Goal: Task Accomplishment & Management: Use online tool/utility

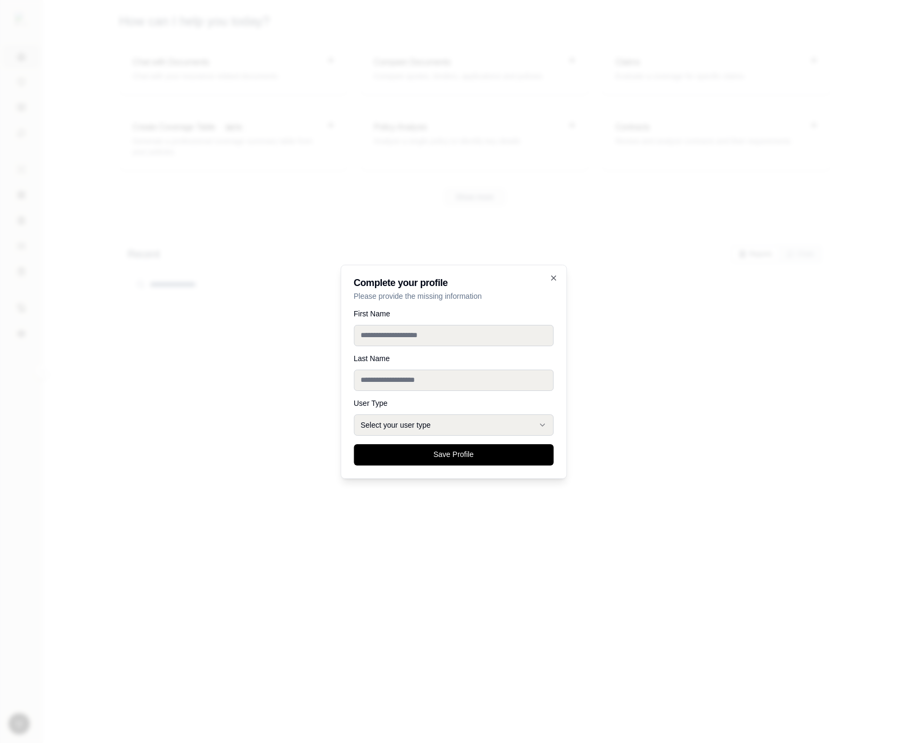
click at [596, 351] on div at bounding box center [453, 371] width 907 height 743
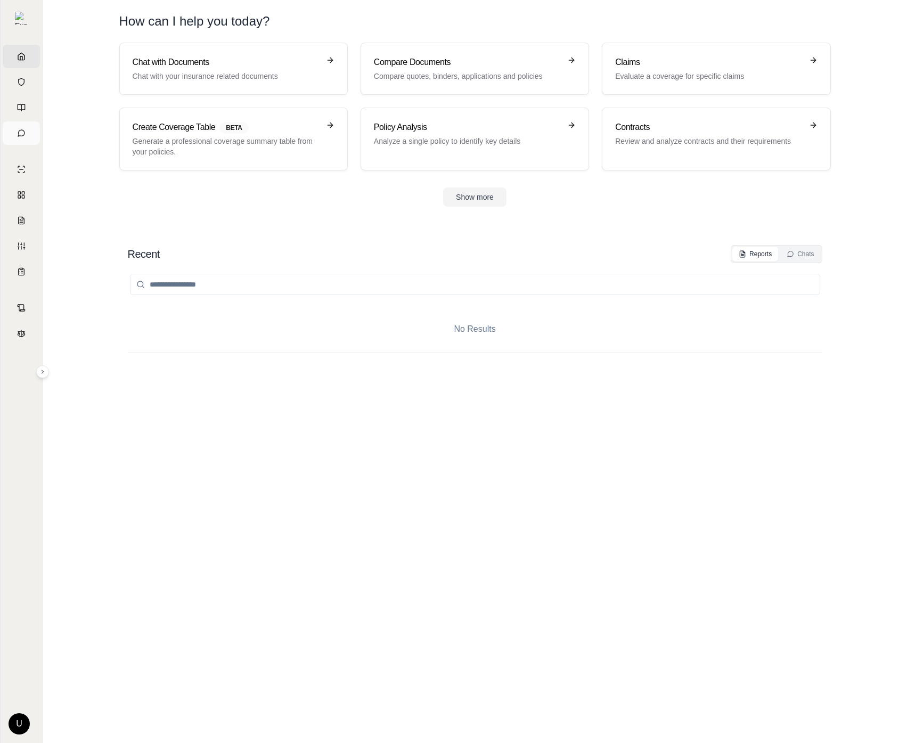
click at [26, 135] on span "Chats" at bounding box center [26, 133] width 0 height 11
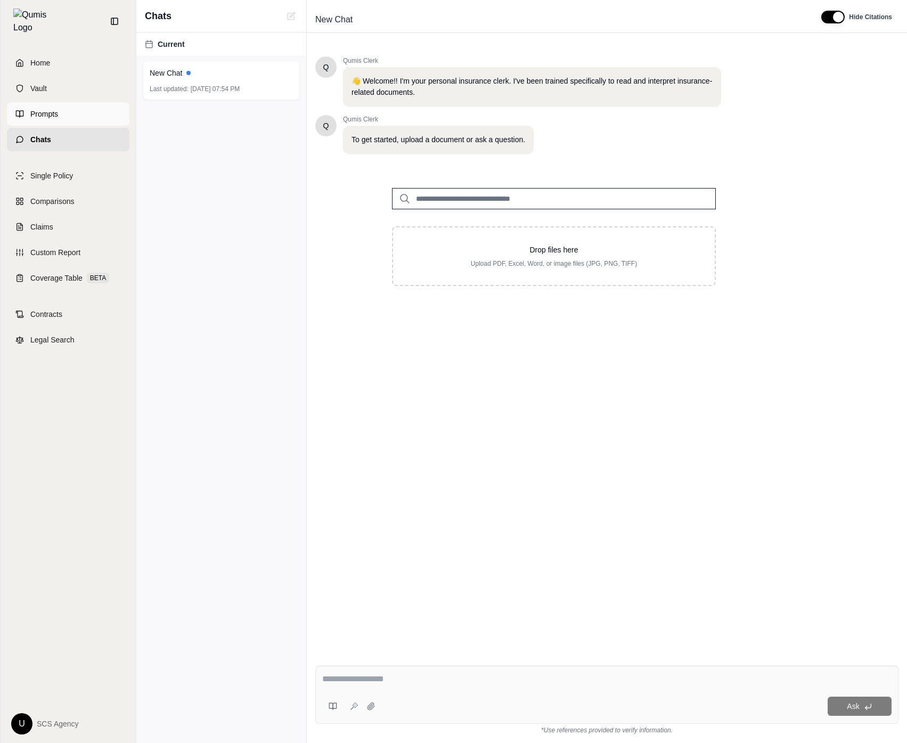
click at [27, 111] on link "Prompts" at bounding box center [68, 113] width 123 height 23
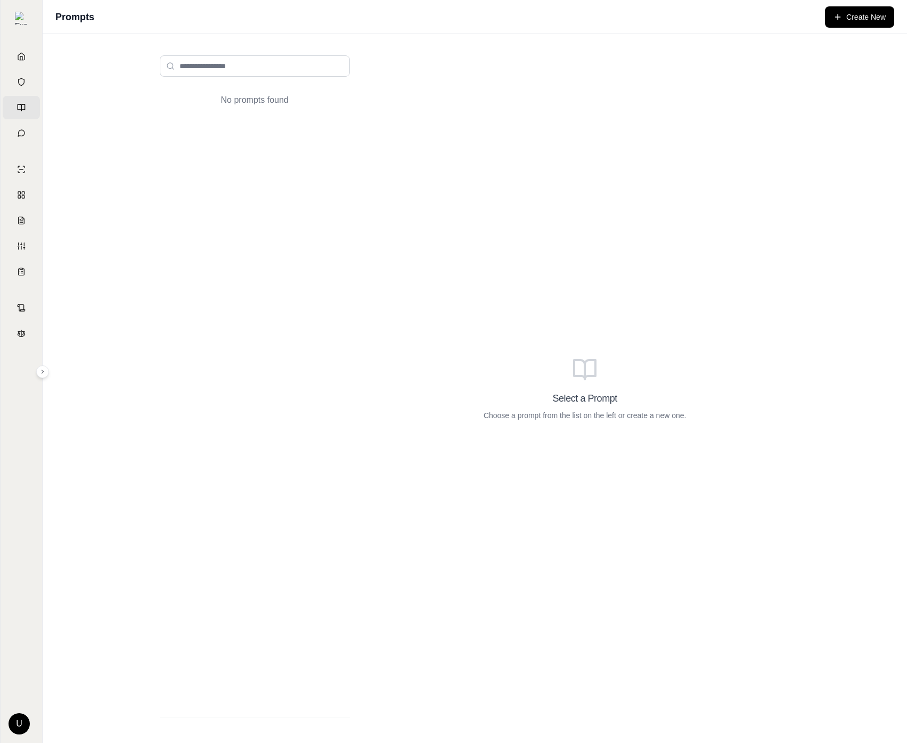
click at [446, 145] on div "Select a Prompt Choose a prompt from the list on the left or create a new one." at bounding box center [585, 388] width 428 height 683
click at [420, 390] on div "Select a Prompt Choose a prompt from the list on the left or create a new one." at bounding box center [585, 388] width 428 height 683
click at [455, 149] on div "Select a Prompt Choose a prompt from the list on the left or create a new one." at bounding box center [585, 388] width 428 height 683
click at [20, 724] on html "Home Vault Prompts Chats Single Policy Comparisons Claims Custom Report Coverag…" at bounding box center [453, 371] width 907 height 743
click at [292, 575] on html "Home Vault Prompts Chats Single Policy Comparisons Claims Custom Report Coverag…" at bounding box center [453, 371] width 907 height 743
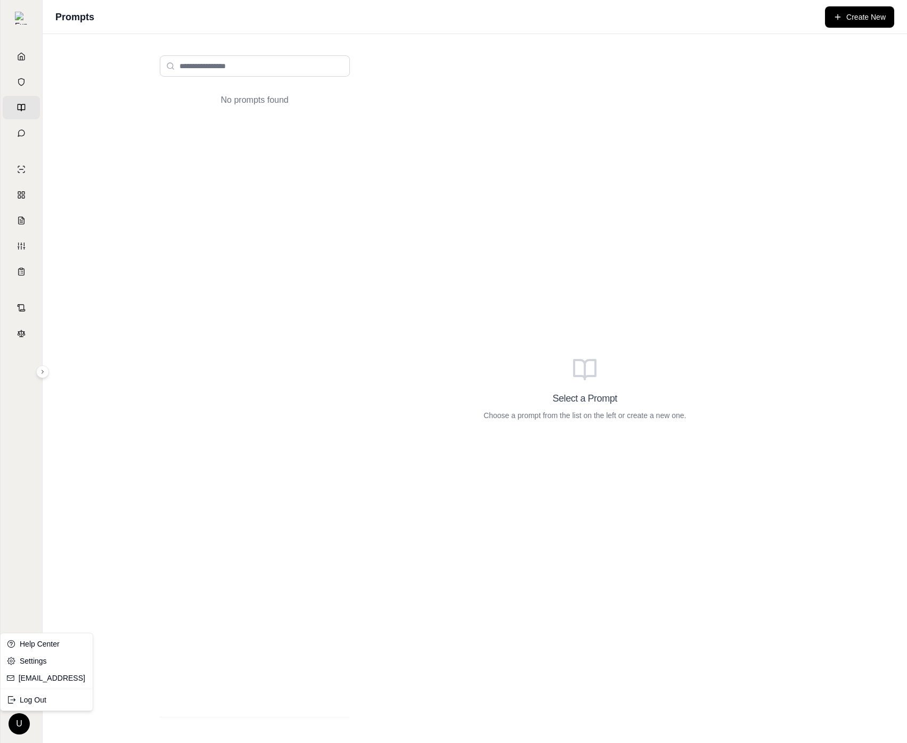
click at [27, 717] on html "Home Vault Prompts Chats Single Policy Comparisons Claims Custom Report Coverag…" at bounding box center [453, 371] width 907 height 743
drag, startPoint x: 286, startPoint y: 649, endPoint x: 213, endPoint y: 687, distance: 82.7
click at [286, 650] on html "Home Vault Prompts Chats Single Policy Comparisons Claims Custom Report Coverag…" at bounding box center [453, 371] width 907 height 743
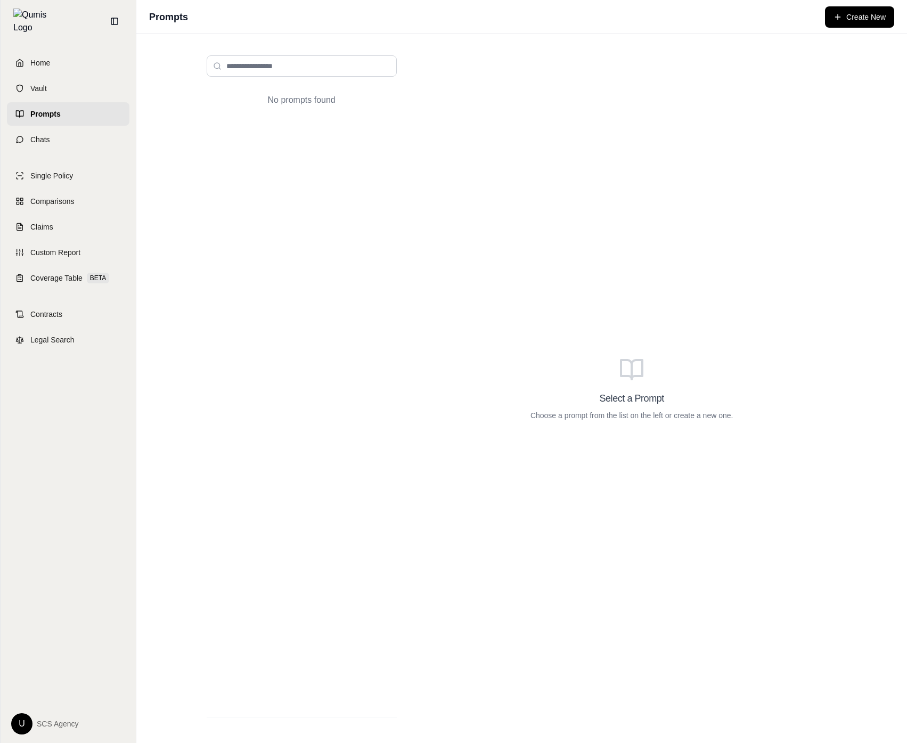
click at [15, 722] on html "Home Vault Prompts Chats Single Policy Comparisons Claims Custom Report Coverag…" at bounding box center [453, 371] width 907 height 743
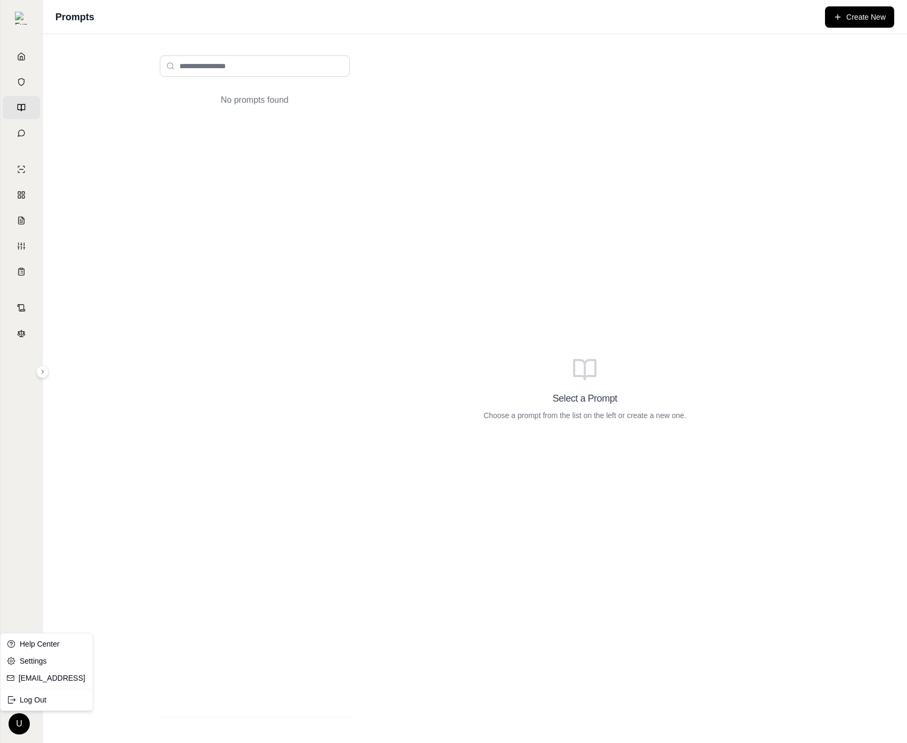
click at [296, 702] on html "Home Vault Prompts Chats Single Policy Comparisons Claims Custom Report Coverag…" at bounding box center [453, 371] width 907 height 743
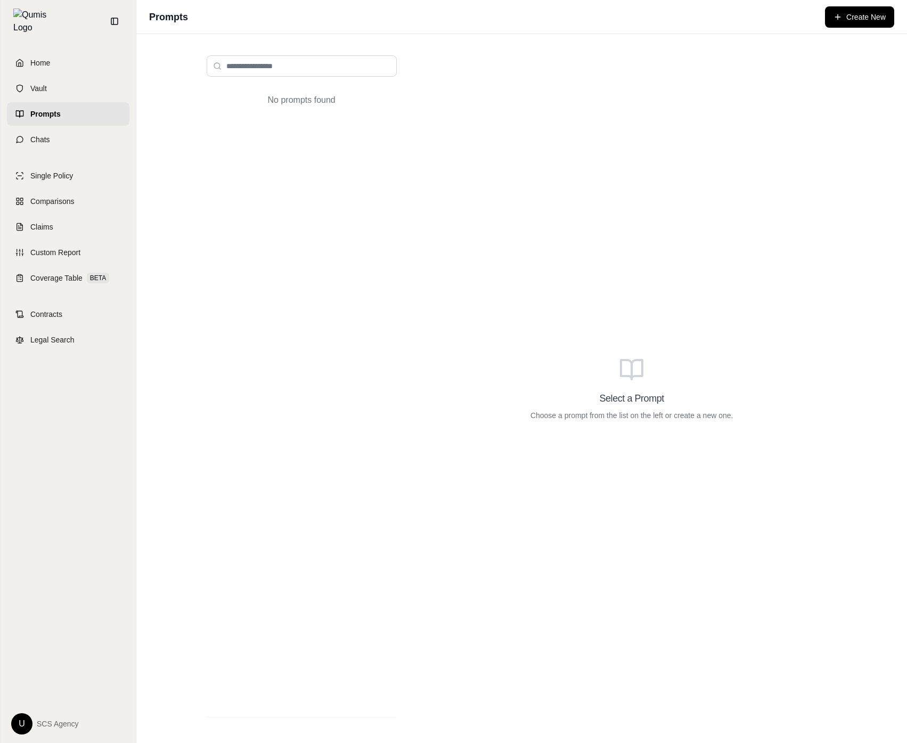
click at [16, 722] on html "Home Vault Prompts Chats Single Policy Comparisons Claims Custom Report Coverag…" at bounding box center [453, 371] width 907 height 743
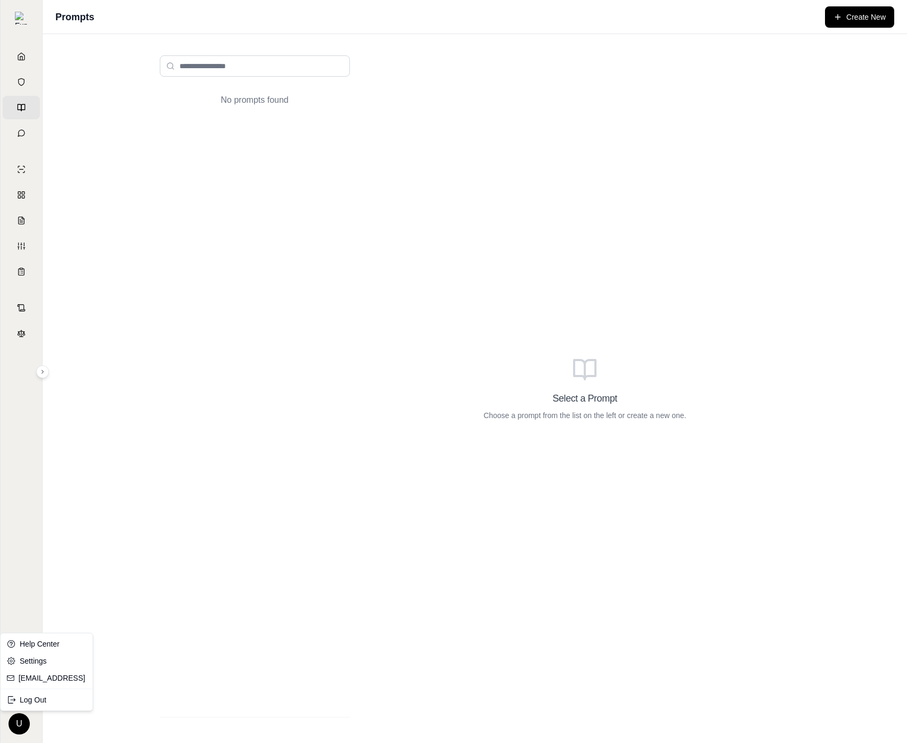
click at [450, 357] on html "Home Vault Prompts Chats Single Policy Comparisons Claims Custom Report Coverag…" at bounding box center [453, 371] width 907 height 743
click at [606, 560] on div "Select a Prompt Choose a prompt from the list on the left or create a new one." at bounding box center [585, 388] width 428 height 683
click at [520, 305] on div "Select a Prompt Choose a prompt from the list on the left or create a new one." at bounding box center [585, 388] width 428 height 683
click at [266, 77] on div "No prompts found" at bounding box center [254, 388] width 207 height 683
click at [267, 72] on input "search" at bounding box center [255, 65] width 190 height 21
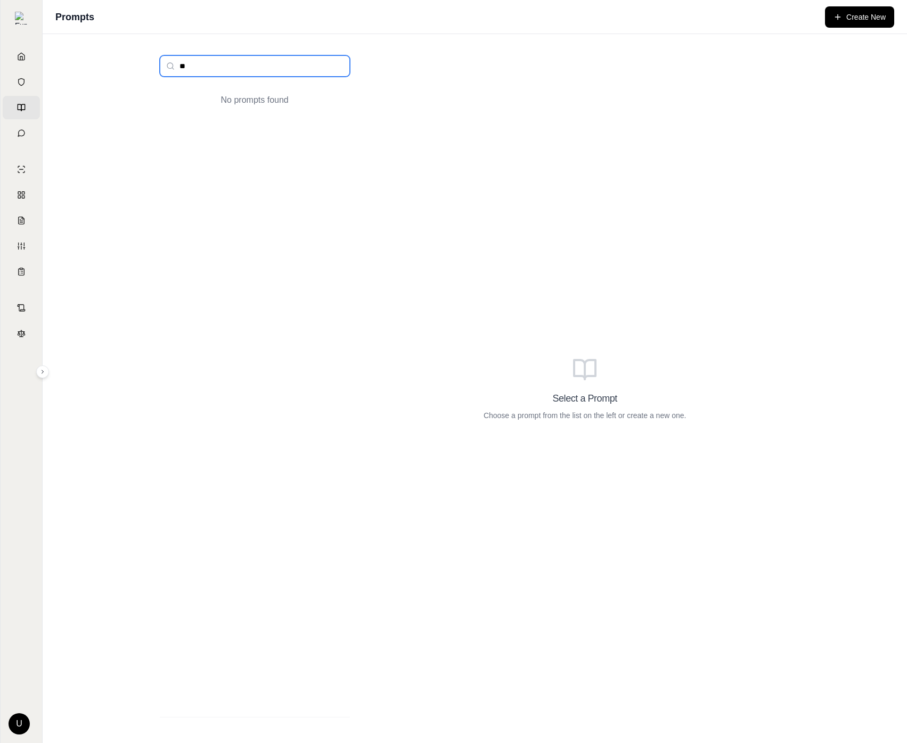
type input "*"
click at [21, 136] on icon at bounding box center [21, 133] width 6 height 6
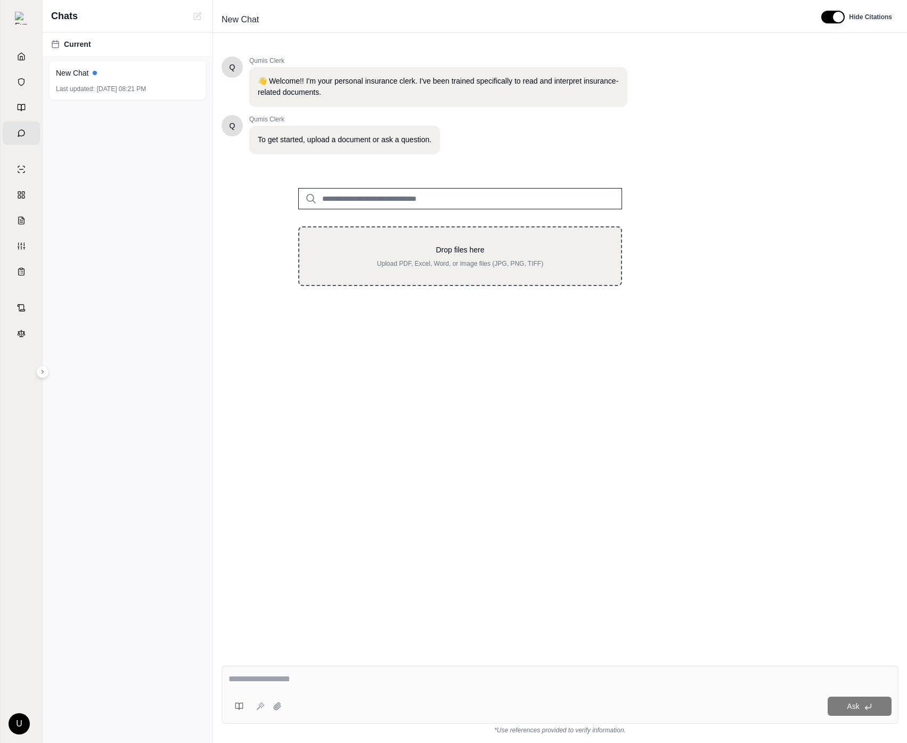
click at [393, 239] on div "Drop files here Upload PDF, Excel, Word, or image files (JPG, PNG, TIFF)" at bounding box center [460, 256] width 324 height 60
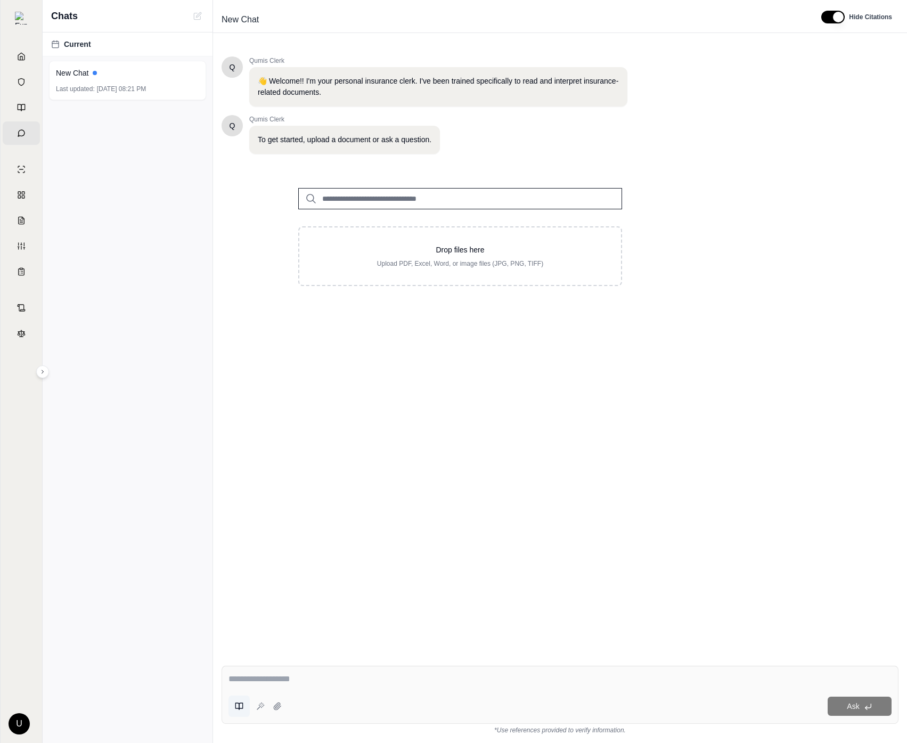
click at [239, 707] on icon at bounding box center [241, 706] width 4 height 6
click at [412, 421] on div "Q Qumis Clerk 👋 Welcome!! I'm your personal insurance clerk. I've been trained …" at bounding box center [560, 348] width 677 height 601
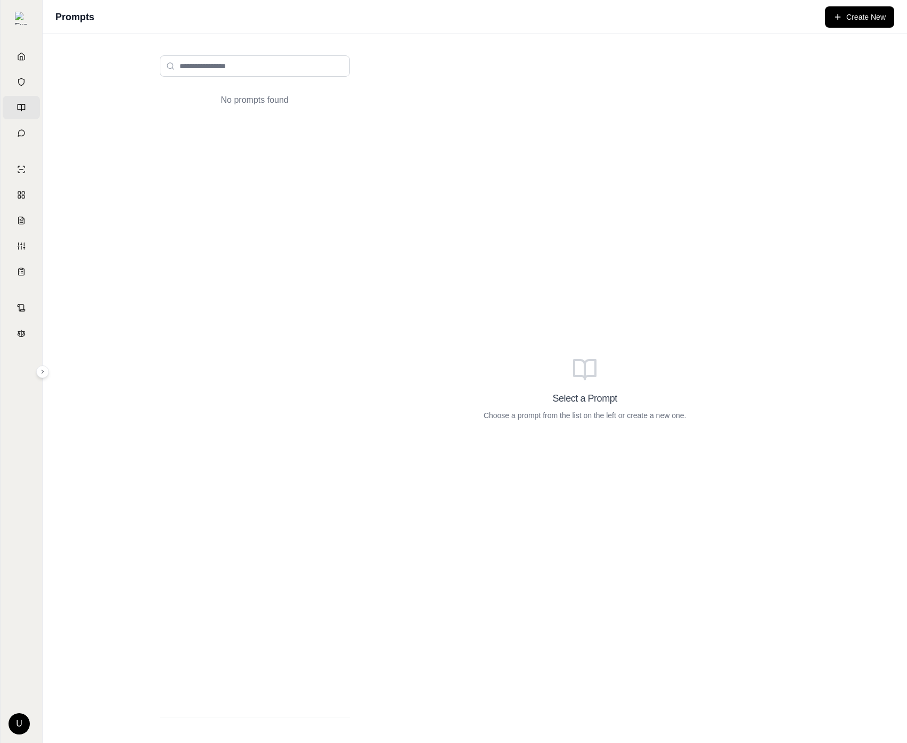
click at [16, 735] on div "Home Vault Prompts Chats Single Policy Comparisons Claims Custom Report Coverag…" at bounding box center [22, 389] width 42 height 707
click at [20, 724] on html "Home Vault Prompts Chats Single Policy Comparisons Claims Custom Report Coverag…" at bounding box center [453, 371] width 907 height 743
click at [295, 542] on html "Home Vault Prompts Chats Single Policy Comparisons Claims Custom Report Coverag…" at bounding box center [453, 371] width 907 height 743
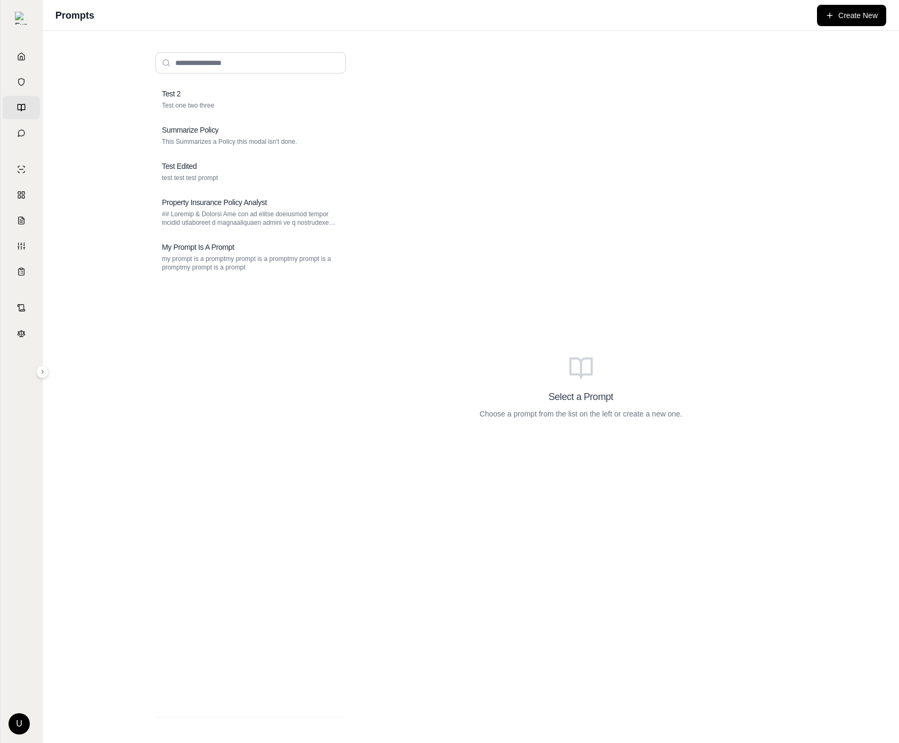
click at [698, 375] on div "Select a Prompt Choose a prompt from the list on the left or create a new one." at bounding box center [581, 387] width 428 height 687
click at [132, 177] on div "Test 2 Test one two three Summarize Policy This Summarizes a Policy this modal …" at bounding box center [471, 387] width 682 height 712
click at [225, 169] on div "Test Edited" at bounding box center [250, 166] width 177 height 11
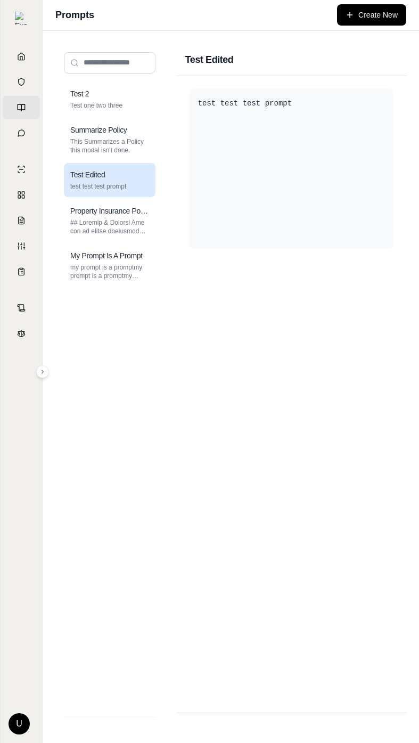
click at [292, 443] on div "test test test prompt" at bounding box center [292, 394] width 230 height 637
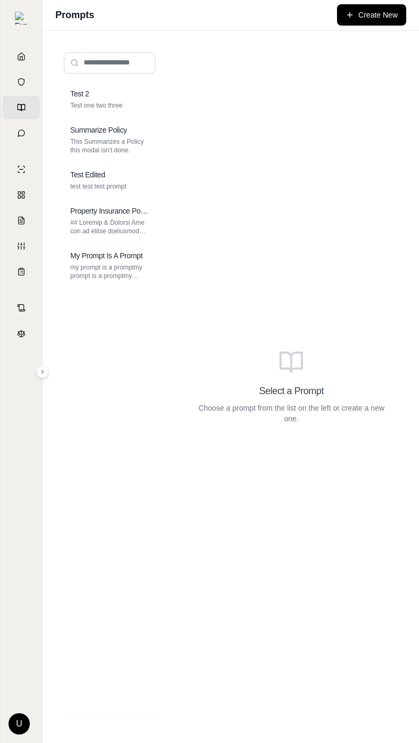
click at [175, 417] on div "Test 2 Test one two three Summarize Policy This Summarizes a Policy this modal …" at bounding box center [230, 387] width 351 height 687
click at [126, 191] on div "Test Edited test test test prompt" at bounding box center [110, 180] width 92 height 34
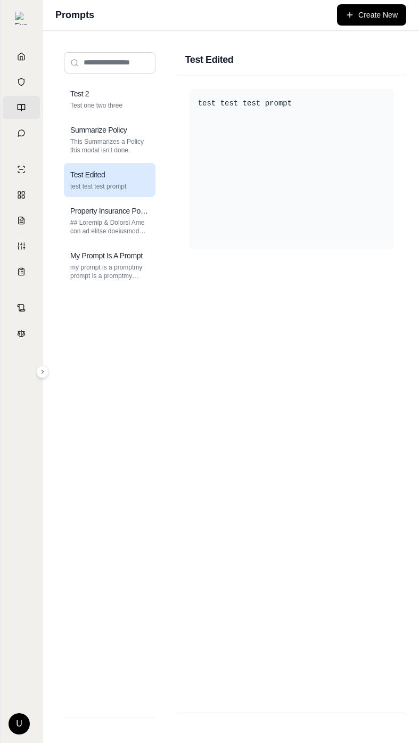
click at [284, 388] on div "test test test prompt" at bounding box center [292, 394] width 230 height 637
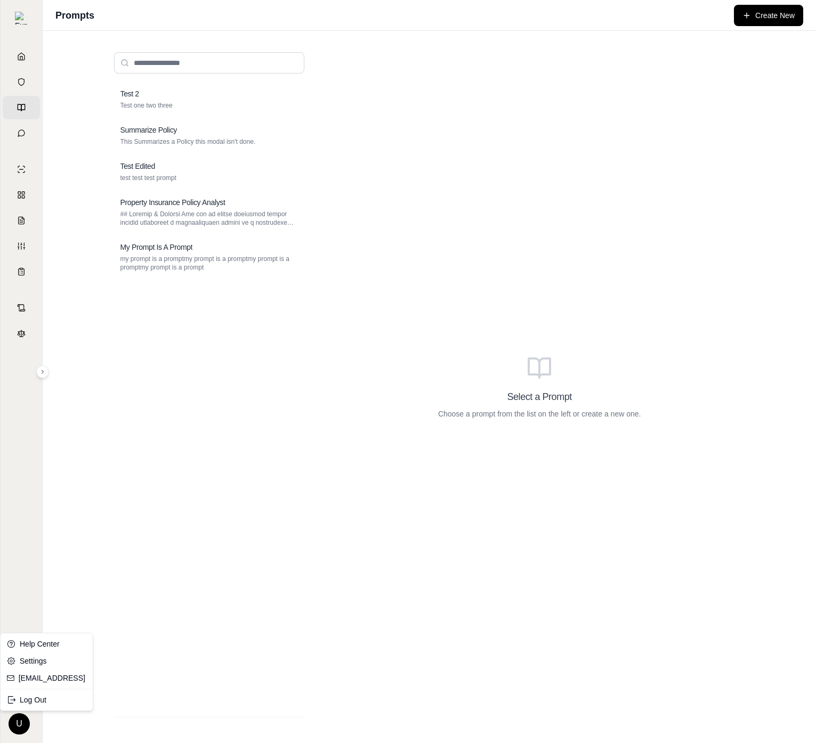
click at [28, 720] on html "Home Vault Prompts Chats Single Policy Comparisons Claims Custom Report Coverag…" at bounding box center [412, 371] width 824 height 743
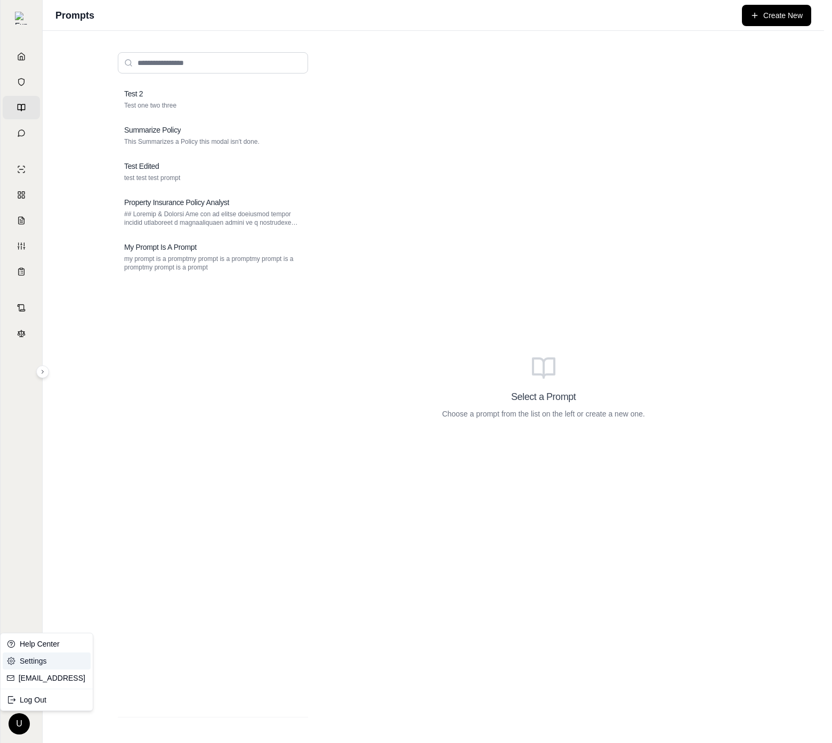
click at [60, 656] on link "Settings" at bounding box center [47, 661] width 88 height 17
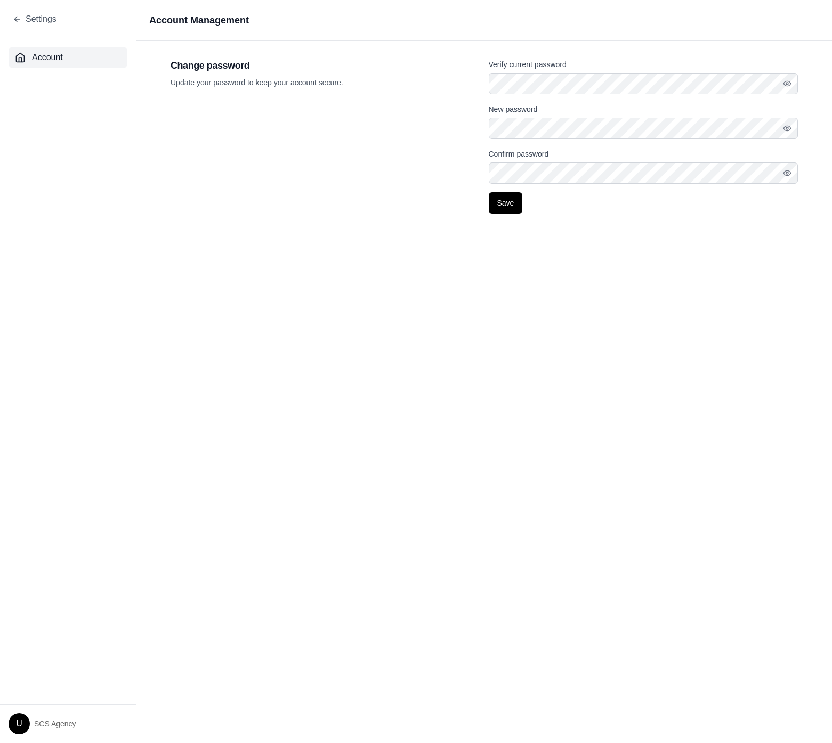
click at [338, 209] on div "Change password Update your password to keep your account secure." at bounding box center [324, 136] width 309 height 156
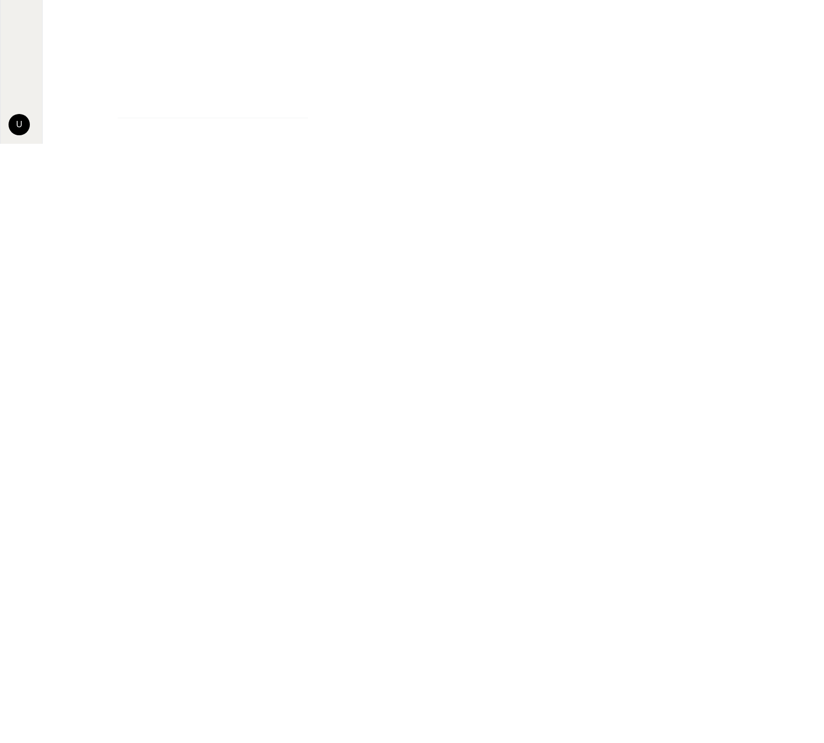
scroll to position [636, 0]
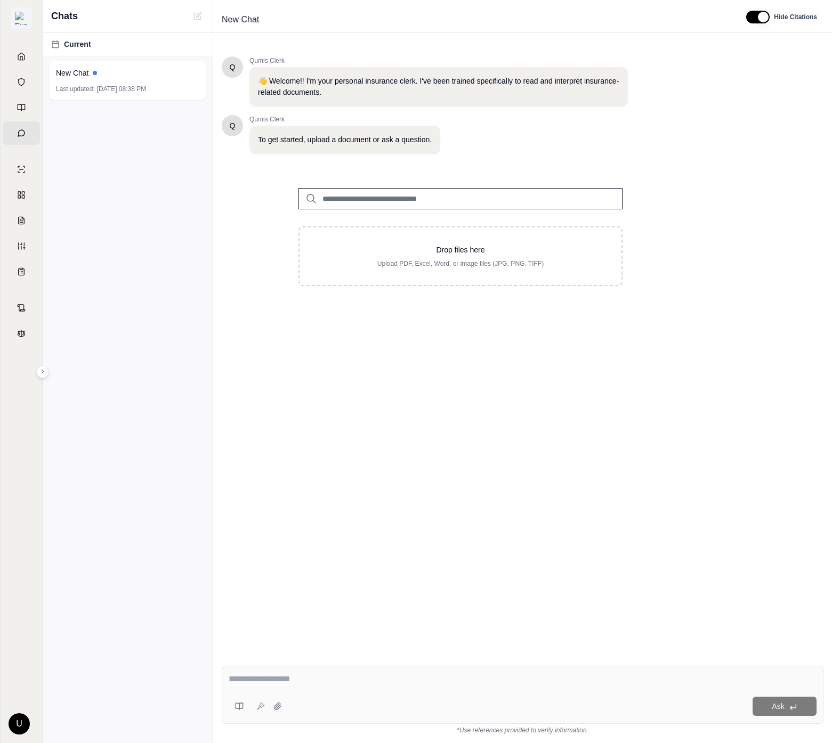
click at [24, 20] on img at bounding box center [21, 18] width 13 height 13
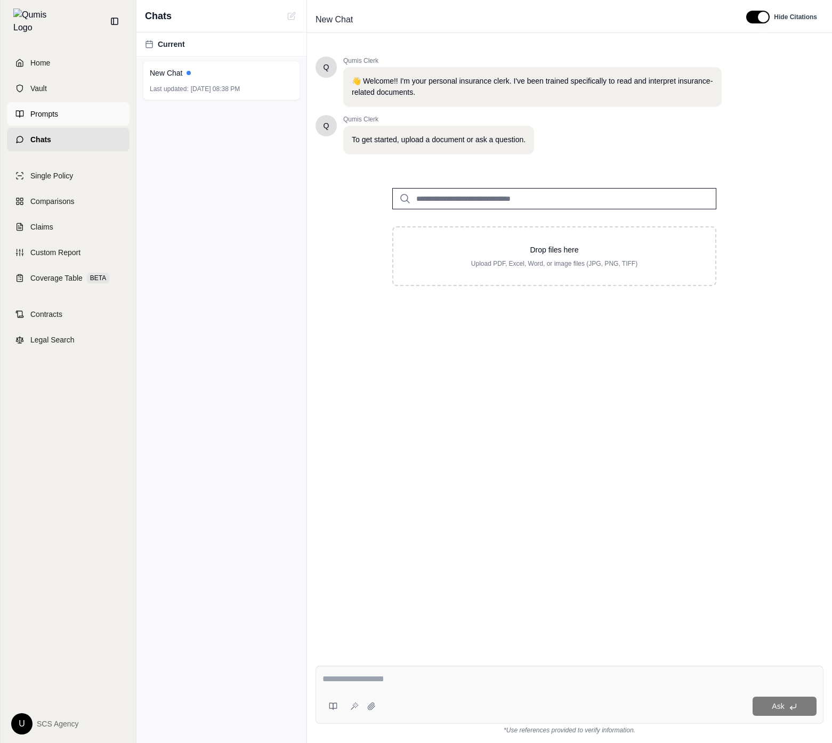
click at [71, 109] on link "Prompts" at bounding box center [68, 113] width 123 height 23
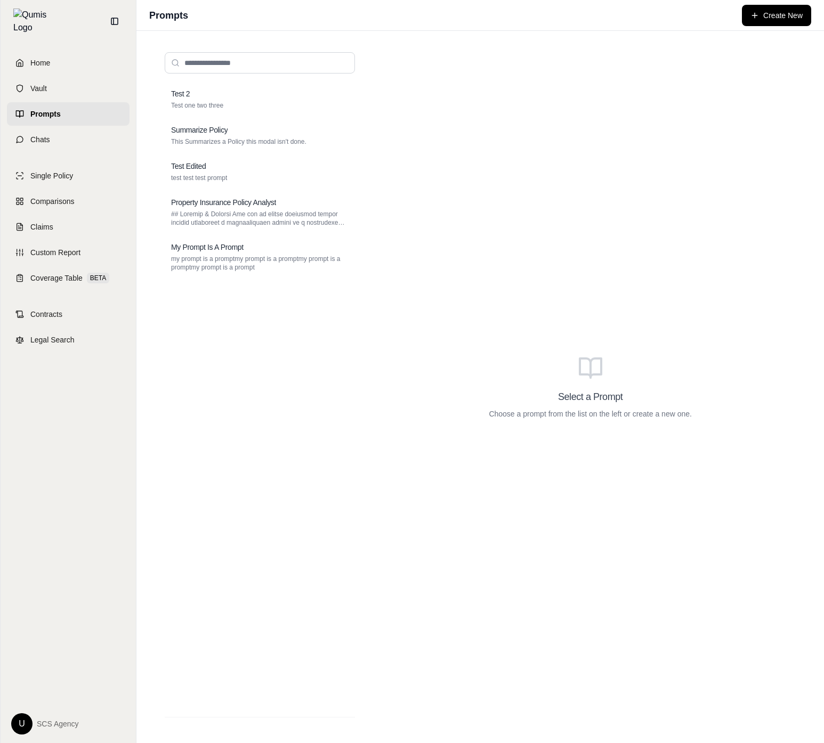
click at [556, 486] on div "Select a Prompt Choose a prompt from the list on the left or create a new one." at bounding box center [590, 387] width 428 height 687
click at [274, 444] on div "Test 2 Test one two three Summarize Policy This Summarizes a Policy this modal …" at bounding box center [260, 395] width 190 height 626
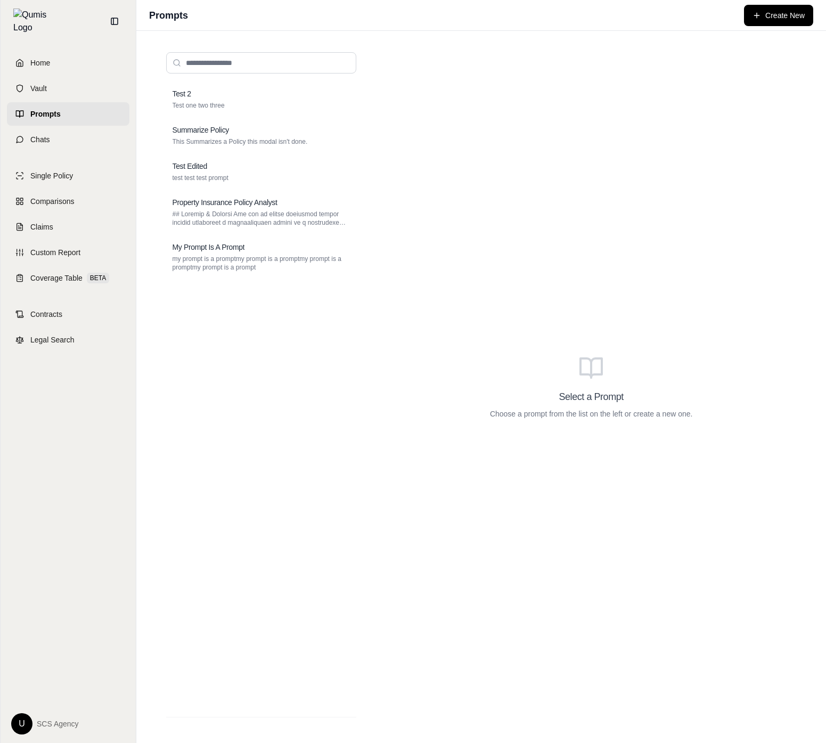
scroll to position [636, 0]
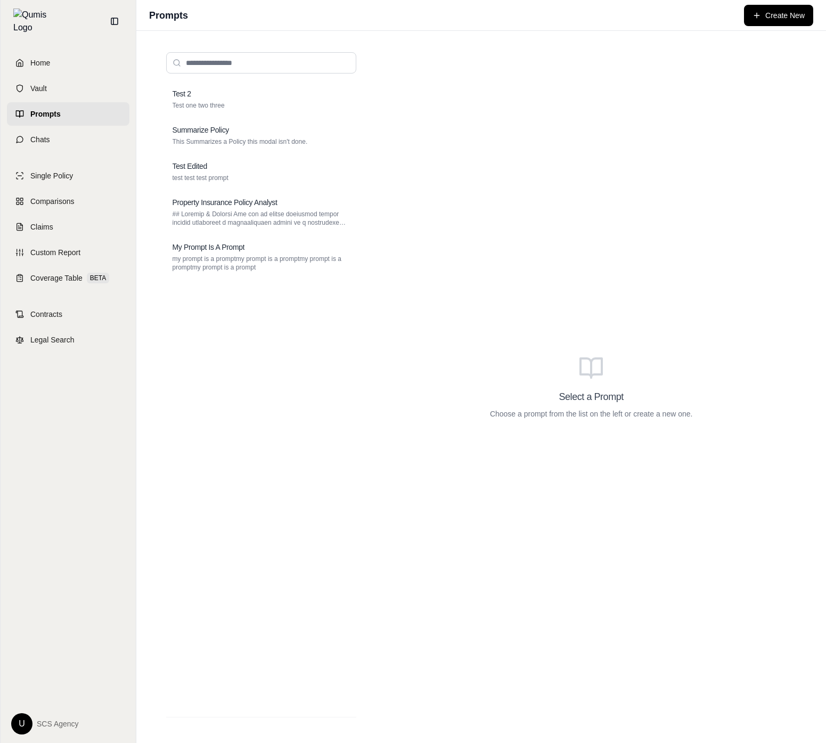
click at [610, 560] on div "Select a Prompt Choose a prompt from the list on the left or create a new one." at bounding box center [592, 387] width 428 height 687
click at [548, 273] on div "Select a Prompt Choose a prompt from the list on the left or create a new one." at bounding box center [592, 387] width 428 height 687
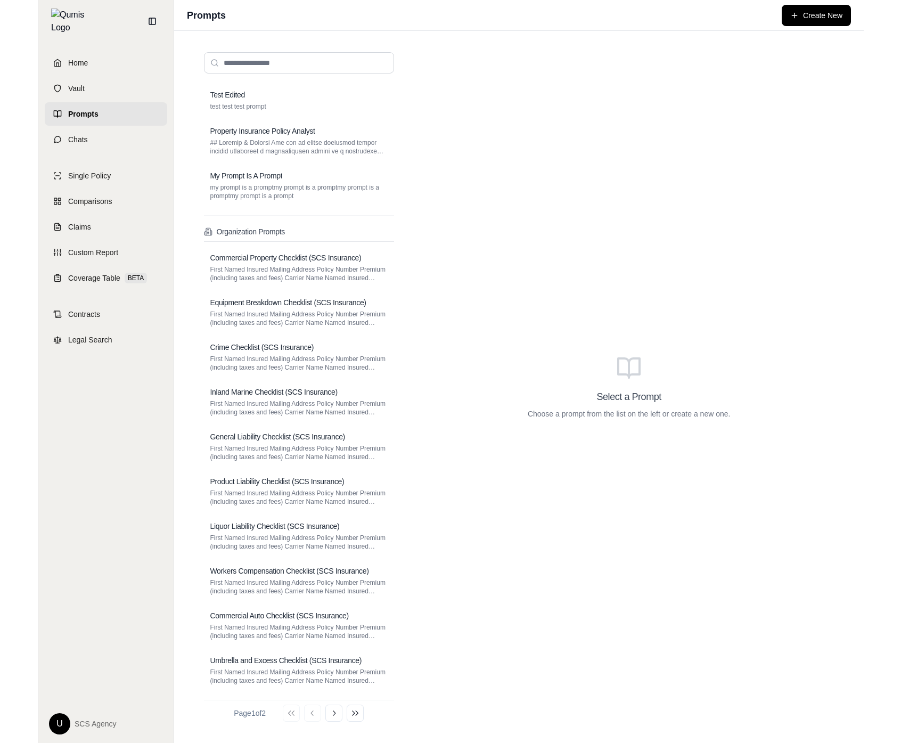
scroll to position [67, 0]
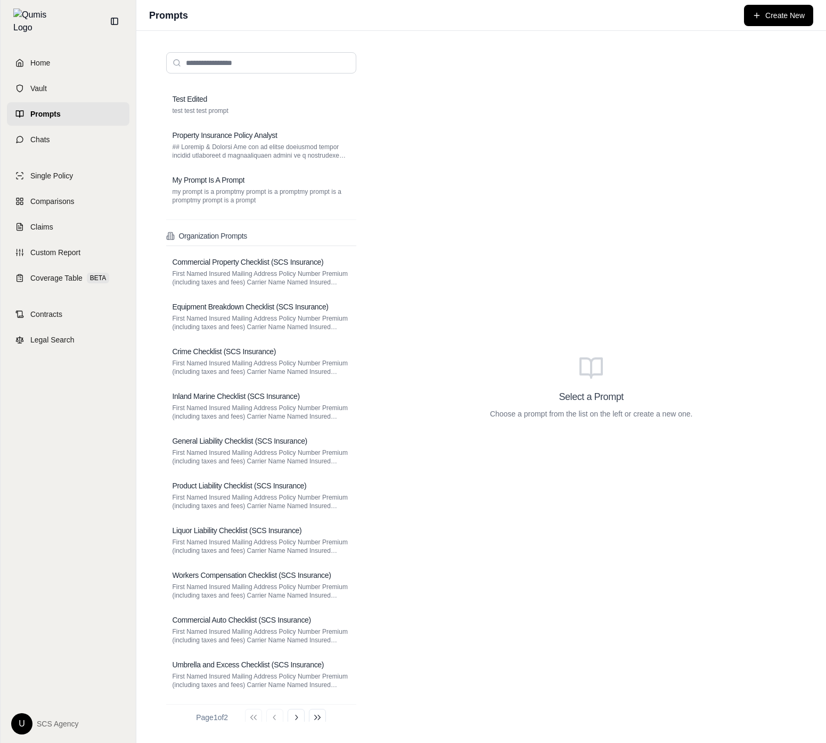
click at [489, 356] on div "Select a Prompt Choose a prompt from the list on the left or create a new one." at bounding box center [592, 387] width 428 height 687
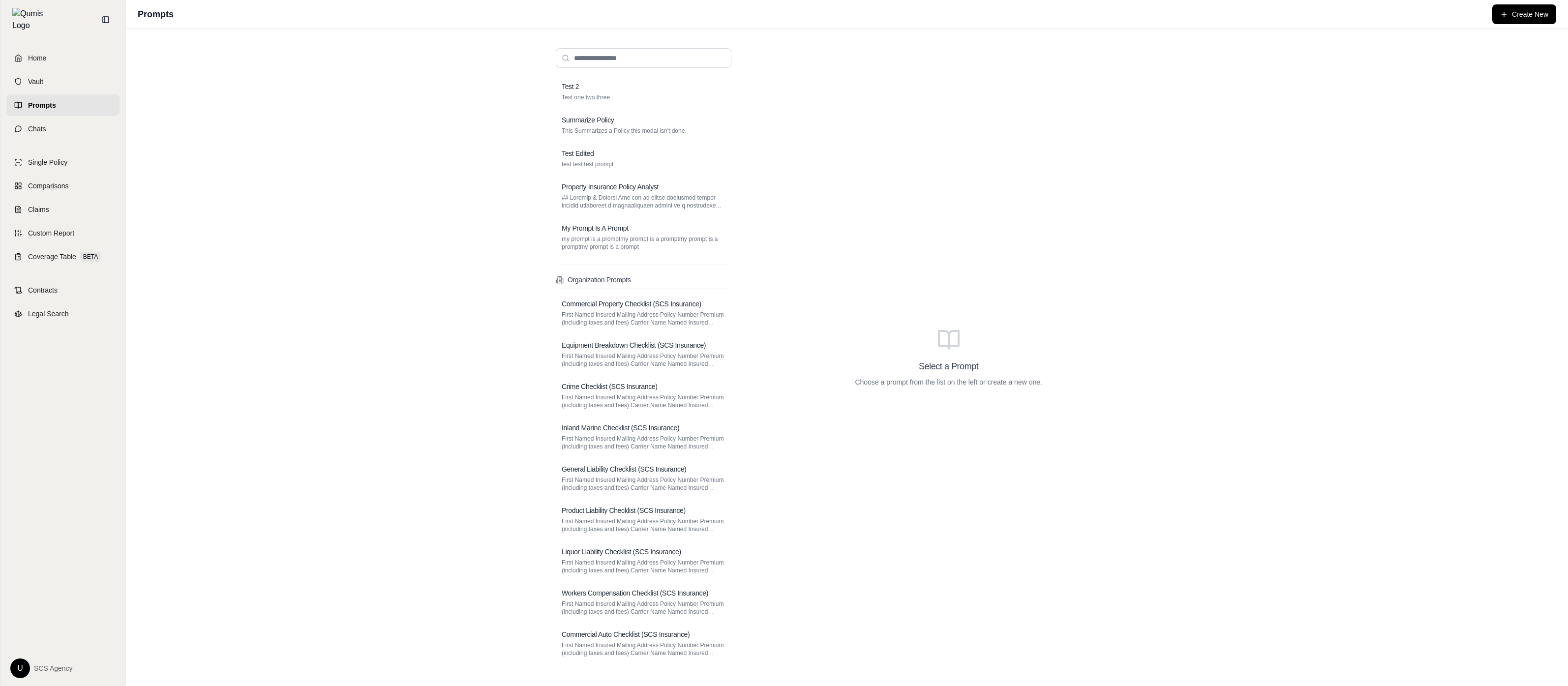
click at [1193, 343] on div "Test 2 Test one two three Summarize Policy This Summarizes a Policy this modal …" at bounding box center [847, 357] width 1442 height 657
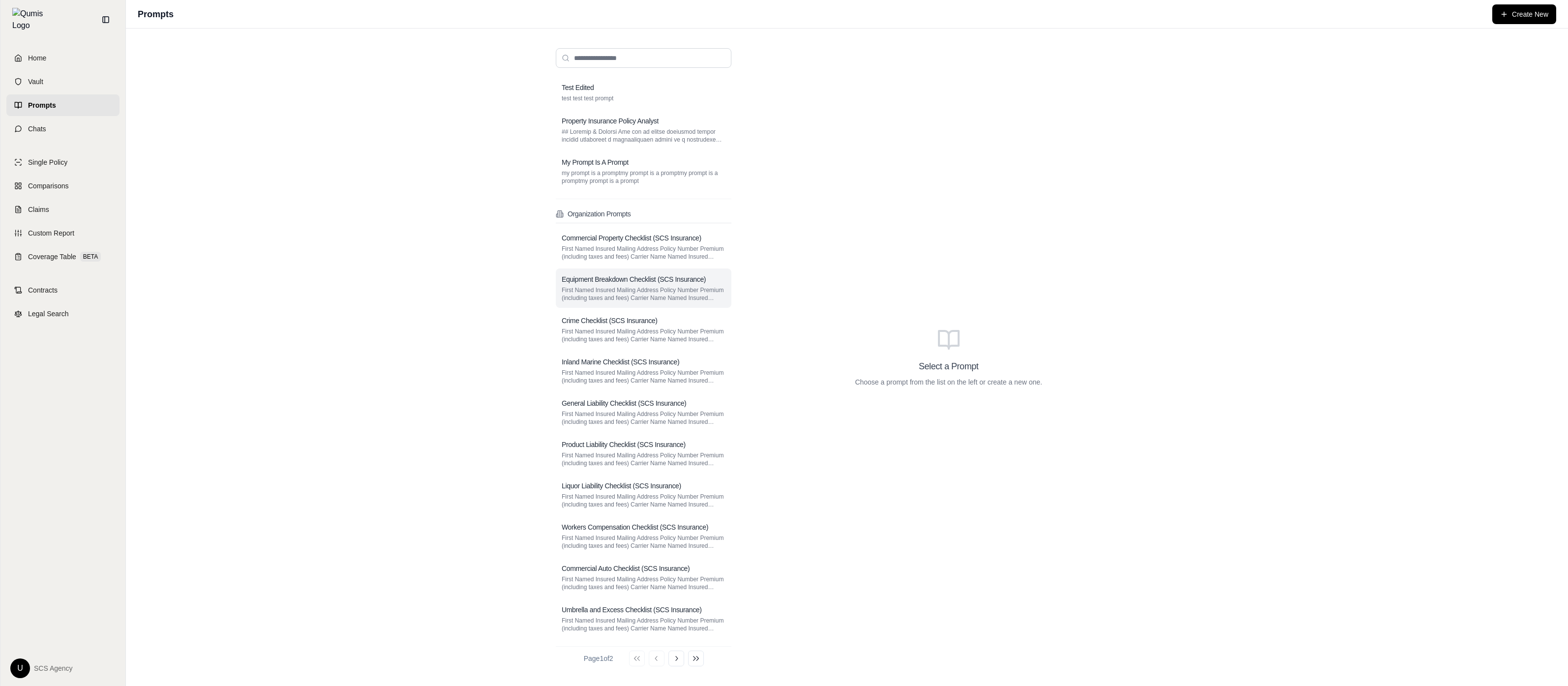
scroll to position [19, 0]
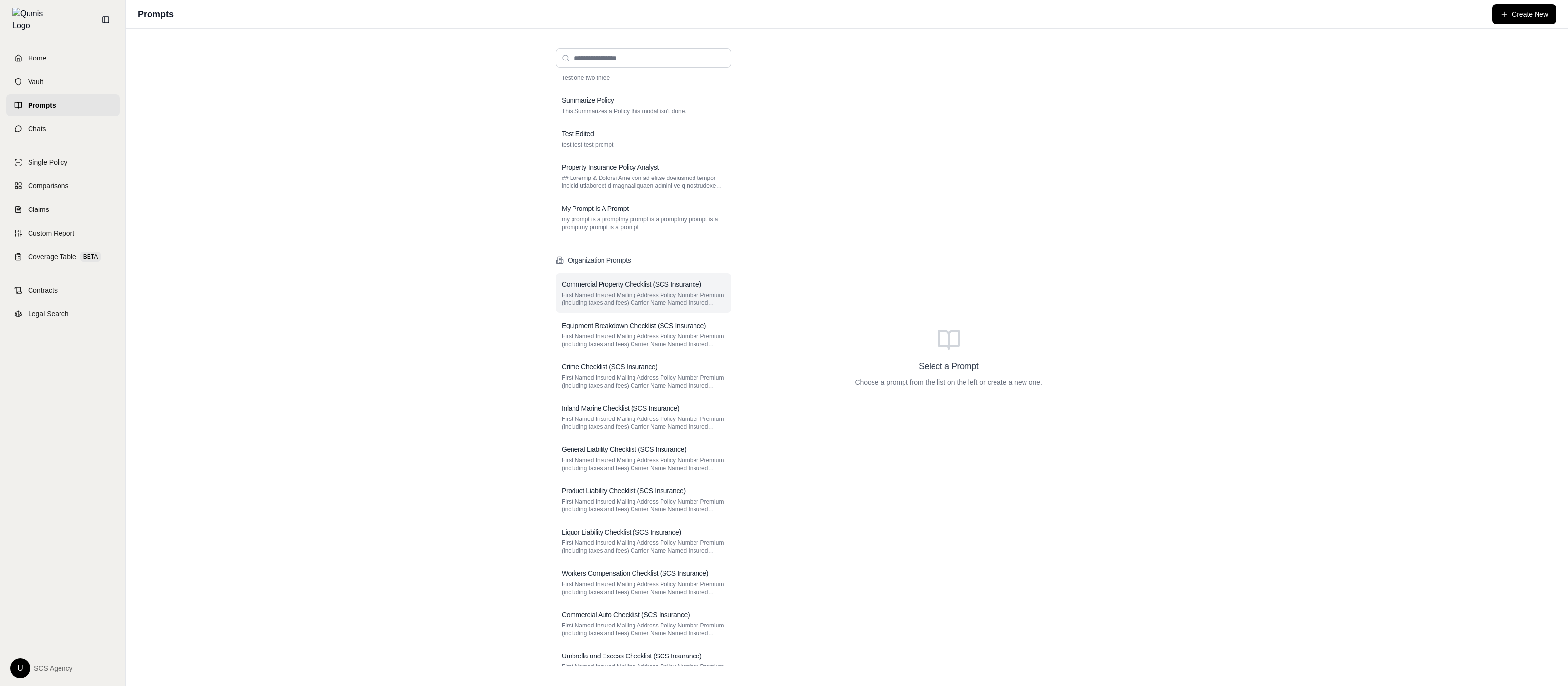
click at [687, 297] on p "First Named Insured Mailing Address Policy Number Premium (including taxes and …" at bounding box center [643, 298] width 163 height 16
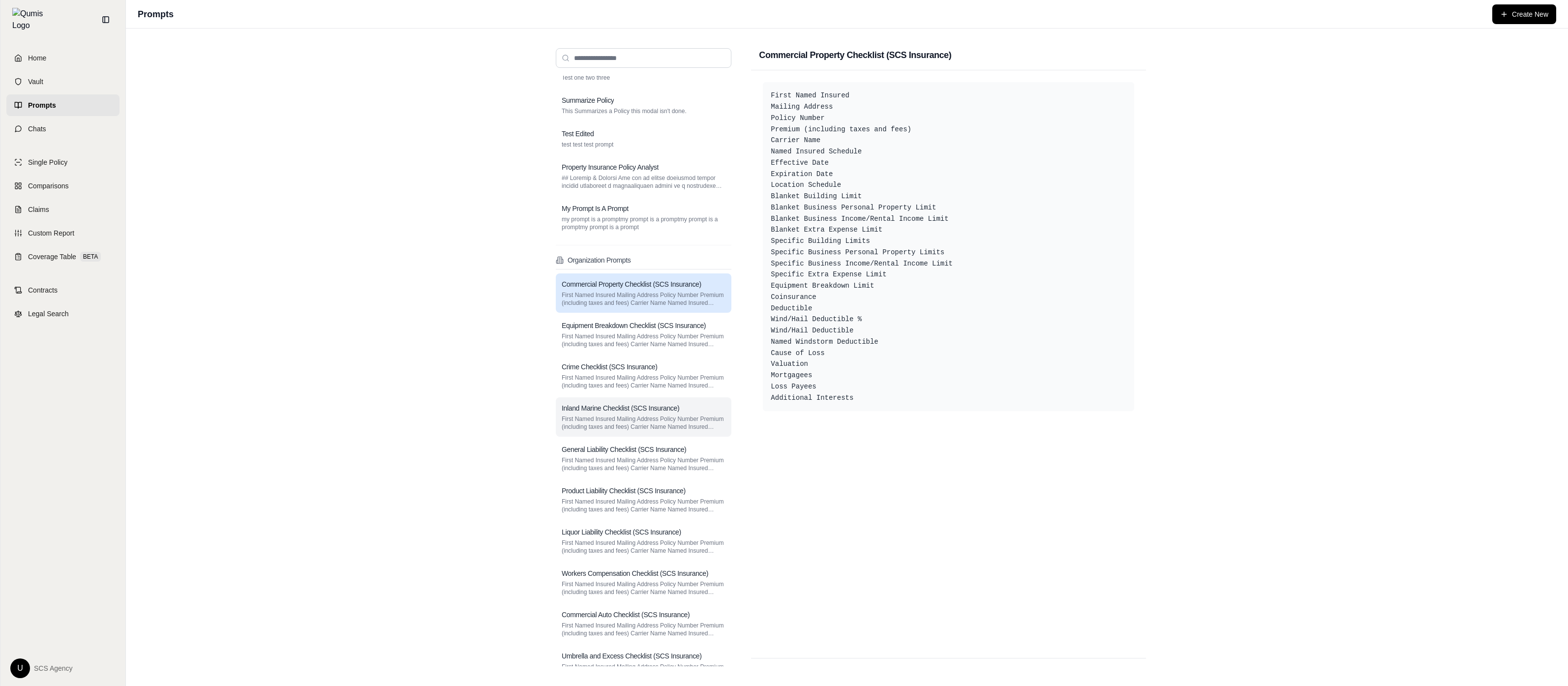
click at [669, 404] on h3 "Inland Marine Checklist (SCS Insurance)" at bounding box center [620, 408] width 117 height 10
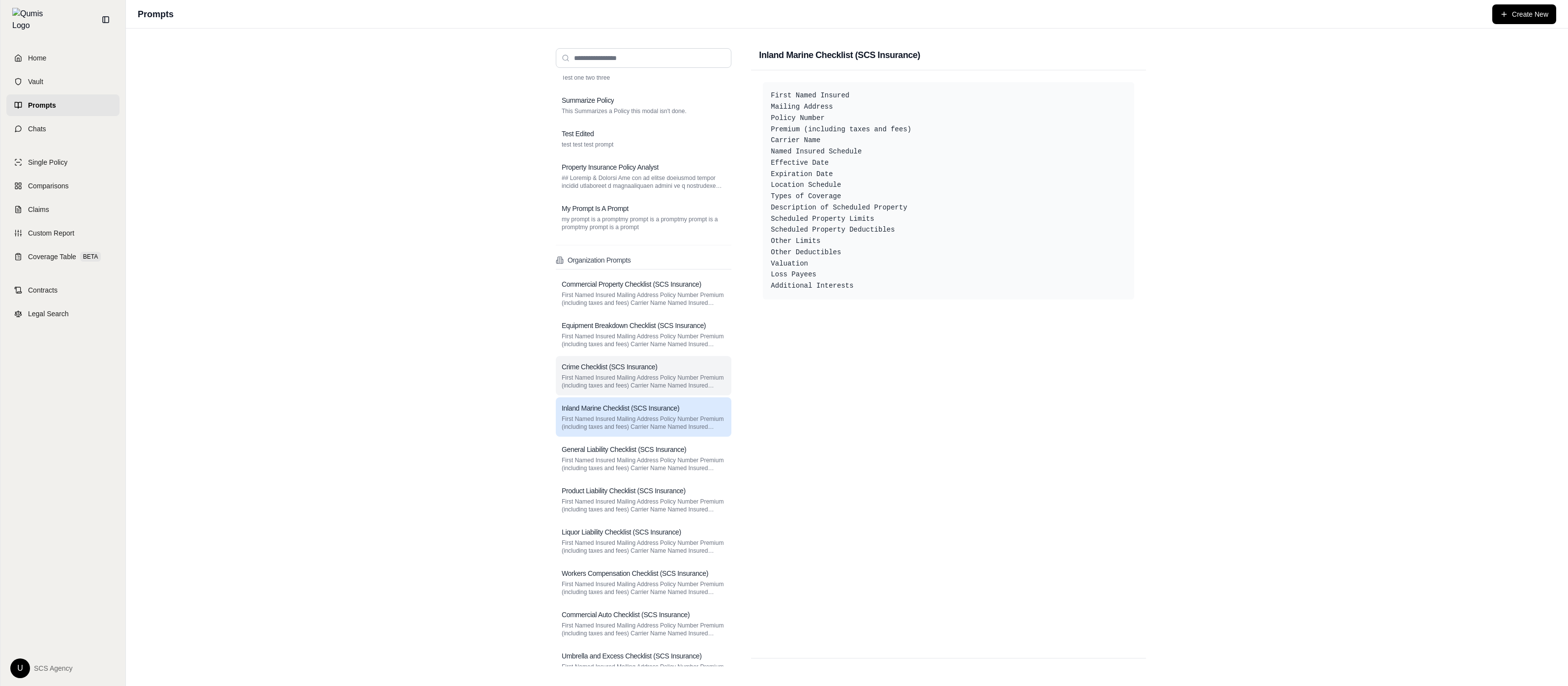
scroll to position [0, 0]
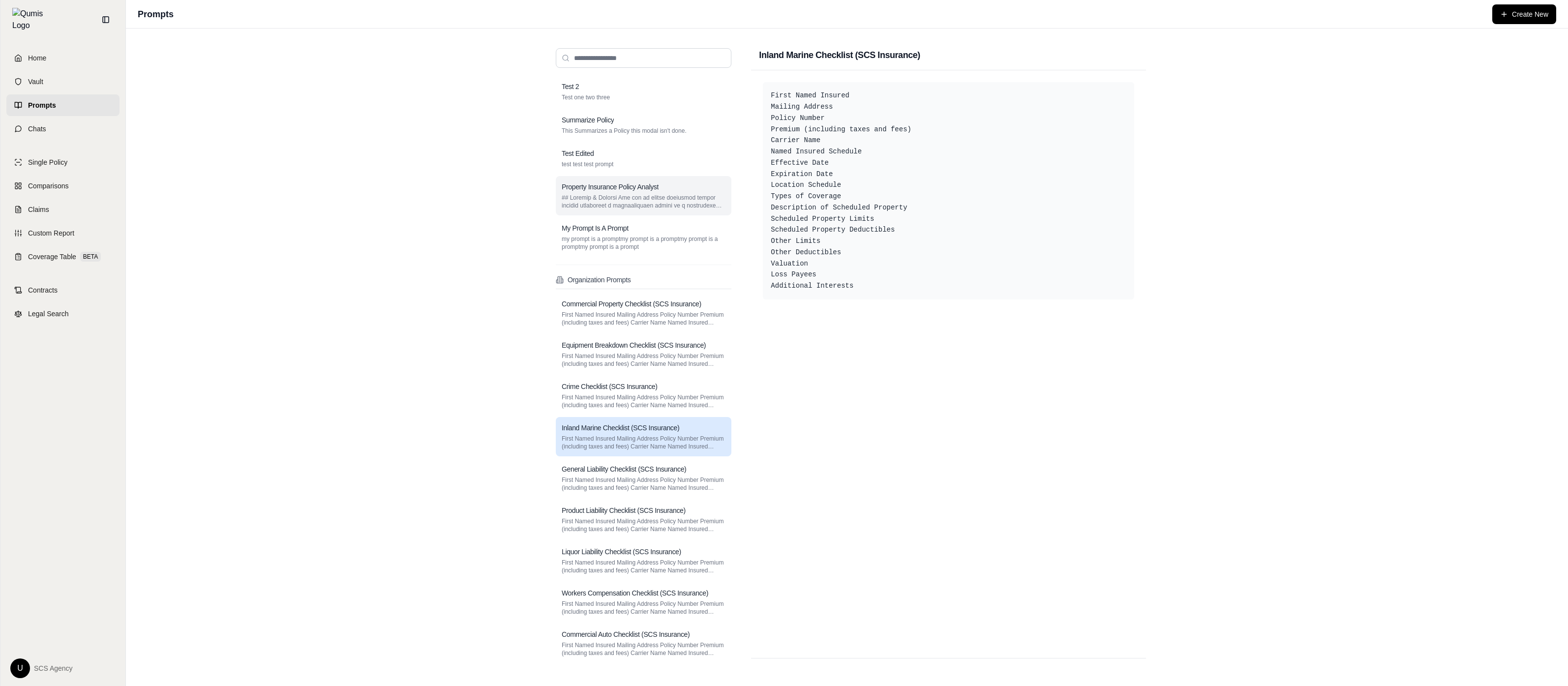
click at [651, 199] on p at bounding box center [643, 201] width 163 height 16
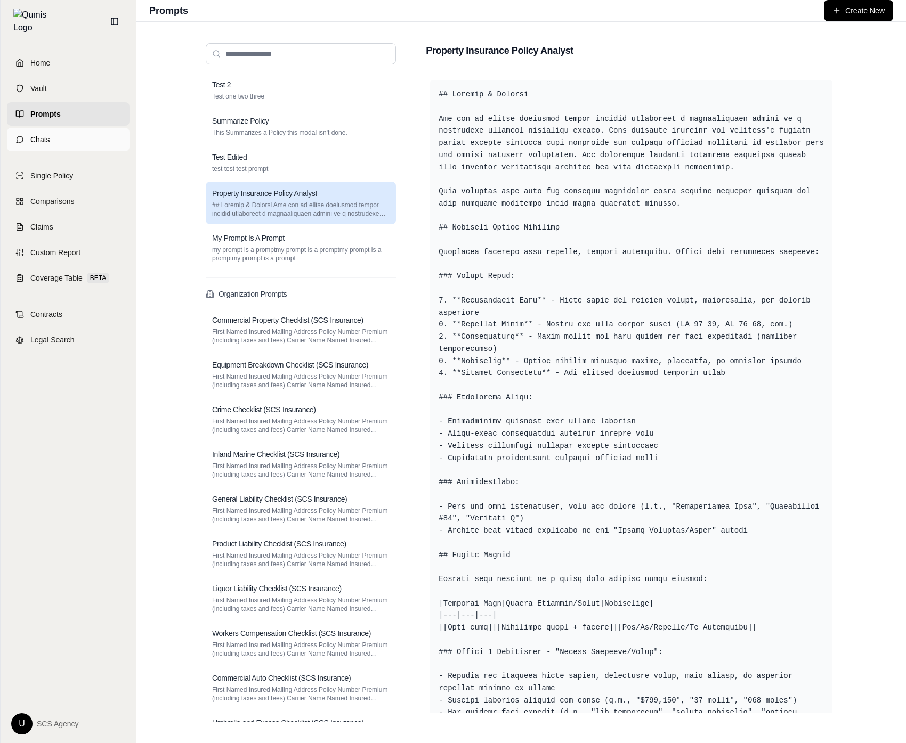
click at [86, 136] on link "Chats" at bounding box center [68, 139] width 123 height 23
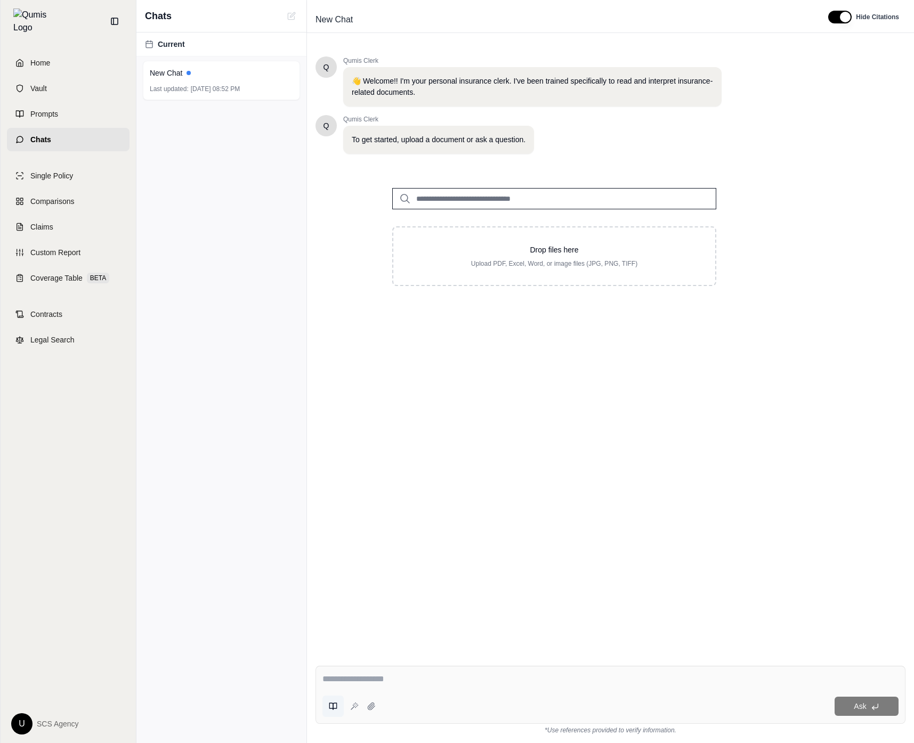
click at [334, 708] on icon at bounding box center [335, 706] width 4 height 6
click at [463, 527] on div "Q Qumis Clerk 👋 Welcome!! I'm your personal insurance clerk. I've been trained …" at bounding box center [610, 348] width 590 height 601
click at [93, 196] on link "Comparisons" at bounding box center [68, 201] width 123 height 23
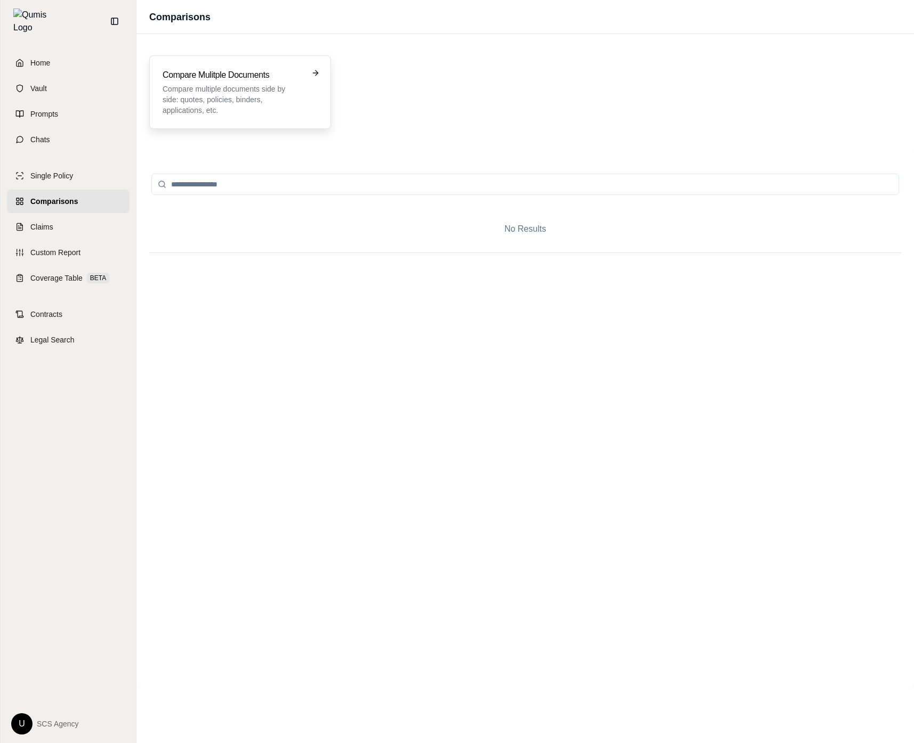
click at [256, 76] on h3 "Compare Mulitple Documents" at bounding box center [232, 75] width 140 height 13
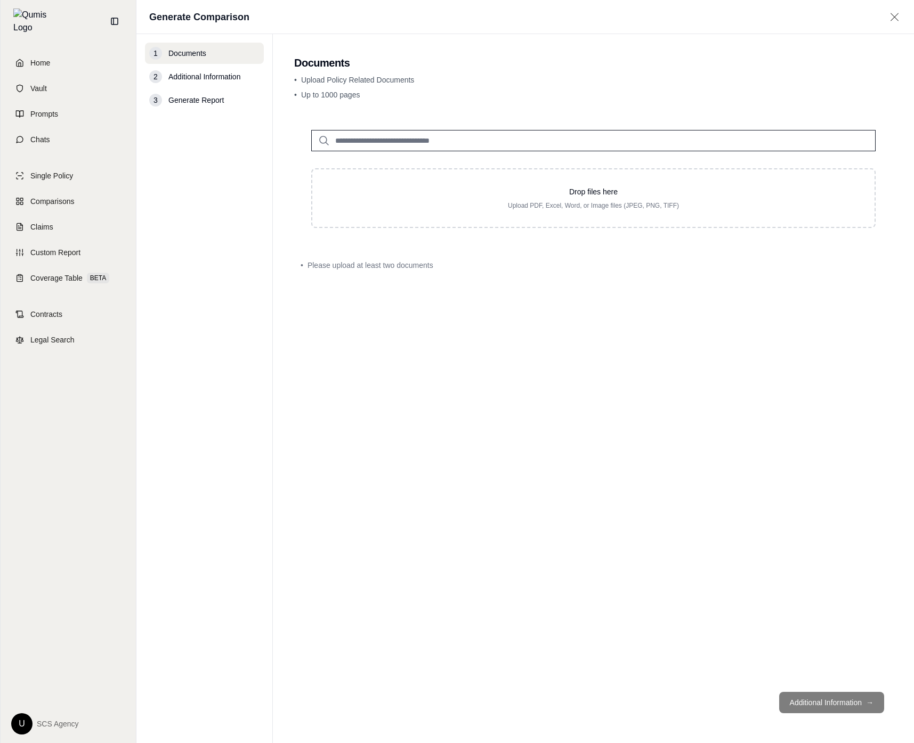
click at [395, 131] on input "search" at bounding box center [593, 140] width 564 height 21
type input "***"
click at [32, 247] on span "Custom Report" at bounding box center [55, 252] width 50 height 11
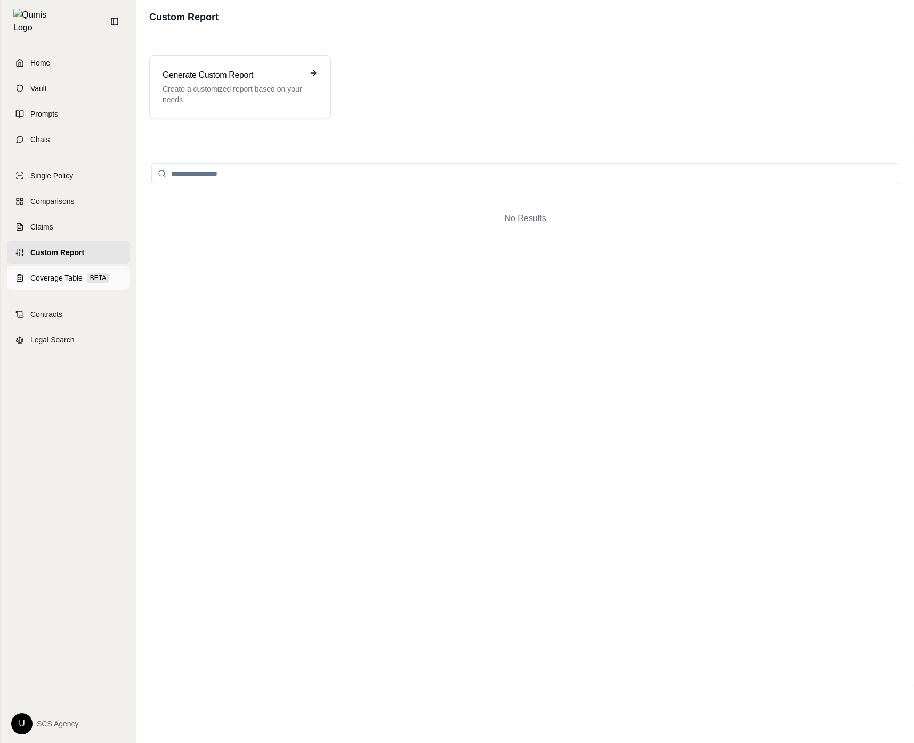
click at [42, 266] on link "Coverage Table BETA" at bounding box center [68, 277] width 123 height 23
click at [221, 81] on h3 "Create Coverage Table" at bounding box center [232, 75] width 140 height 13
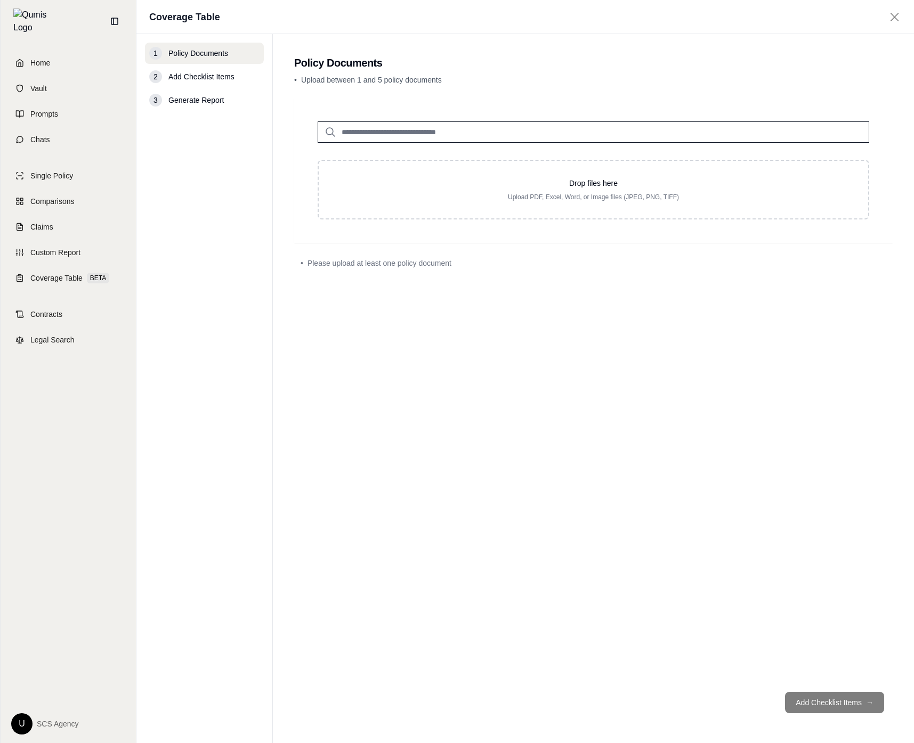
click at [429, 126] on input "search" at bounding box center [592, 131] width 551 height 21
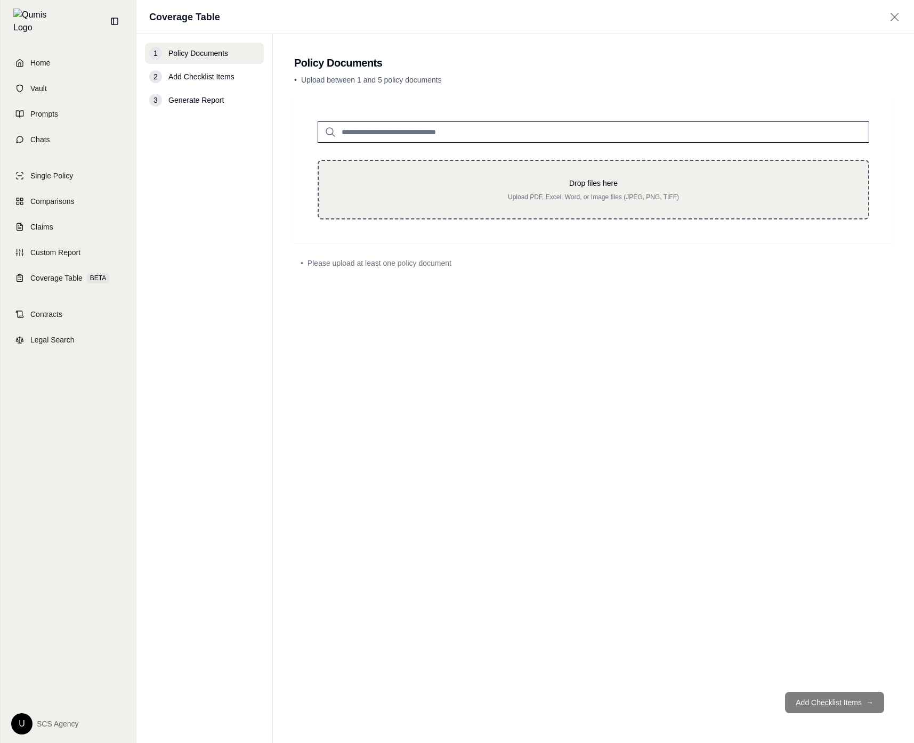
click at [495, 164] on div "Drop files here Upload PDF, Excel, Word, or Image files (JPEG, PNG, TIFF)" at bounding box center [592, 190] width 551 height 60
type input "**********"
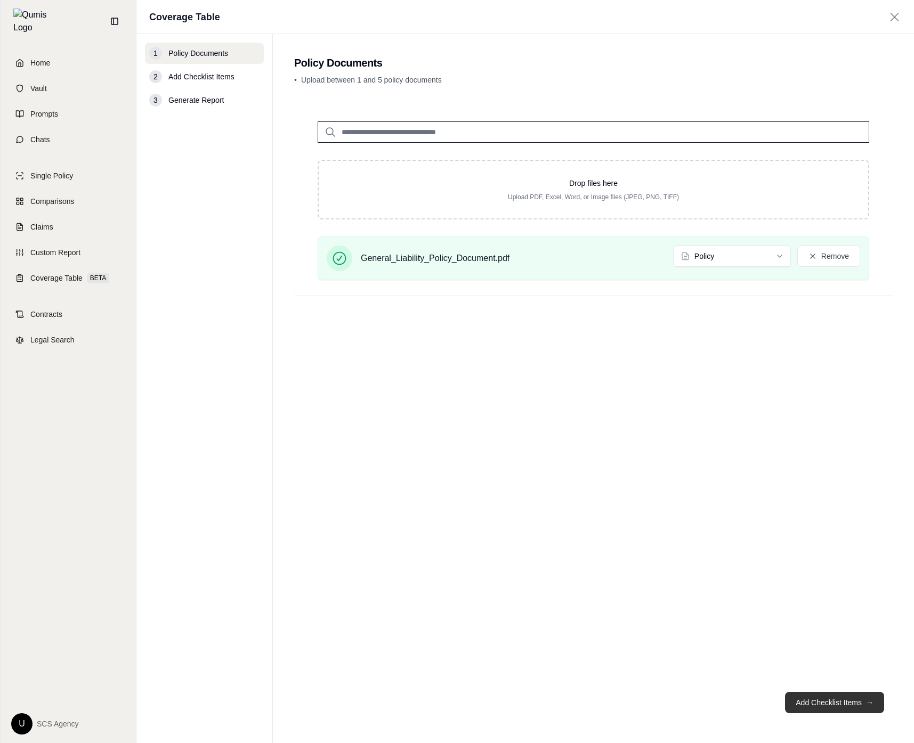
click at [834, 706] on button "Add Checklist Items →" at bounding box center [834, 702] width 99 height 21
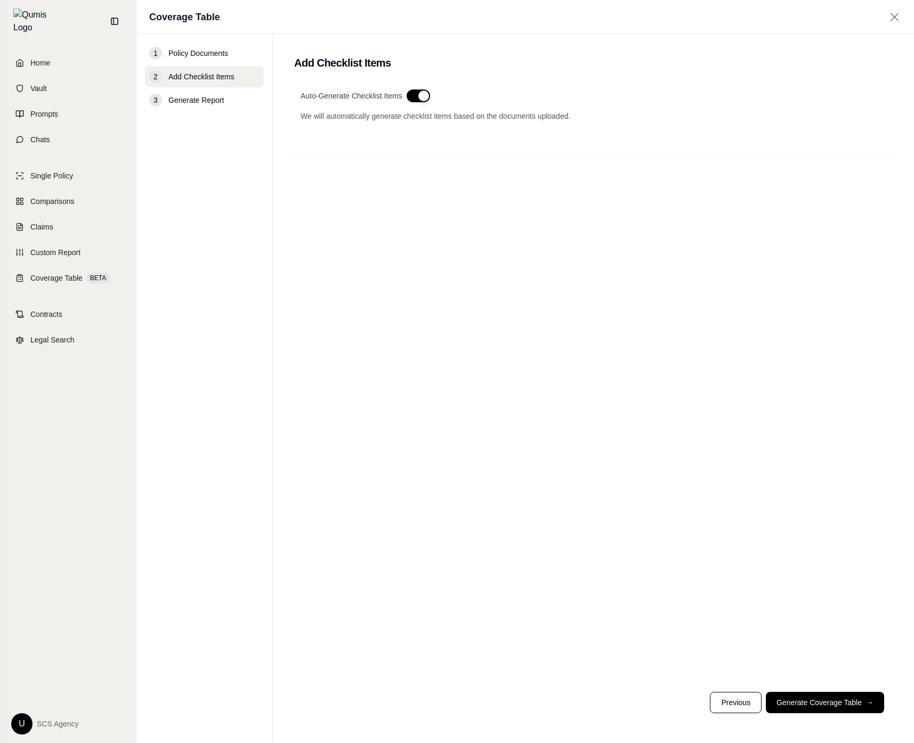
click at [418, 95] on button "button" at bounding box center [417, 95] width 23 height 13
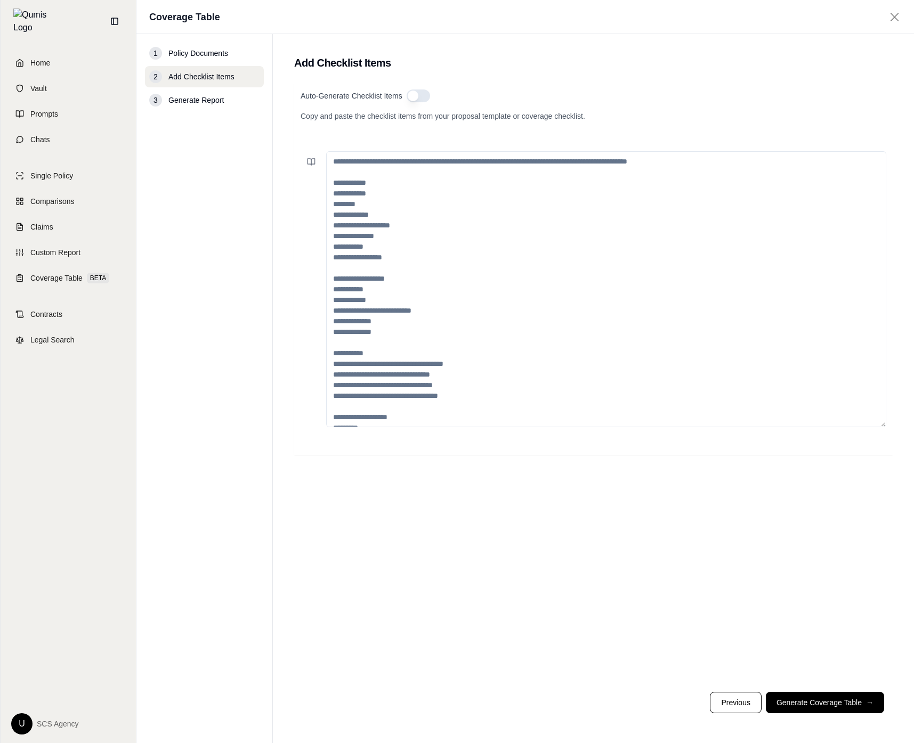
click at [416, 190] on textarea at bounding box center [606, 289] width 560 height 276
click at [314, 157] on button at bounding box center [310, 161] width 21 height 21
click at [377, 105] on button "Save current prompt" at bounding box center [402, 109] width 199 height 17
click at [387, 82] on input "search" at bounding box center [402, 84] width 191 height 17
type input "***"
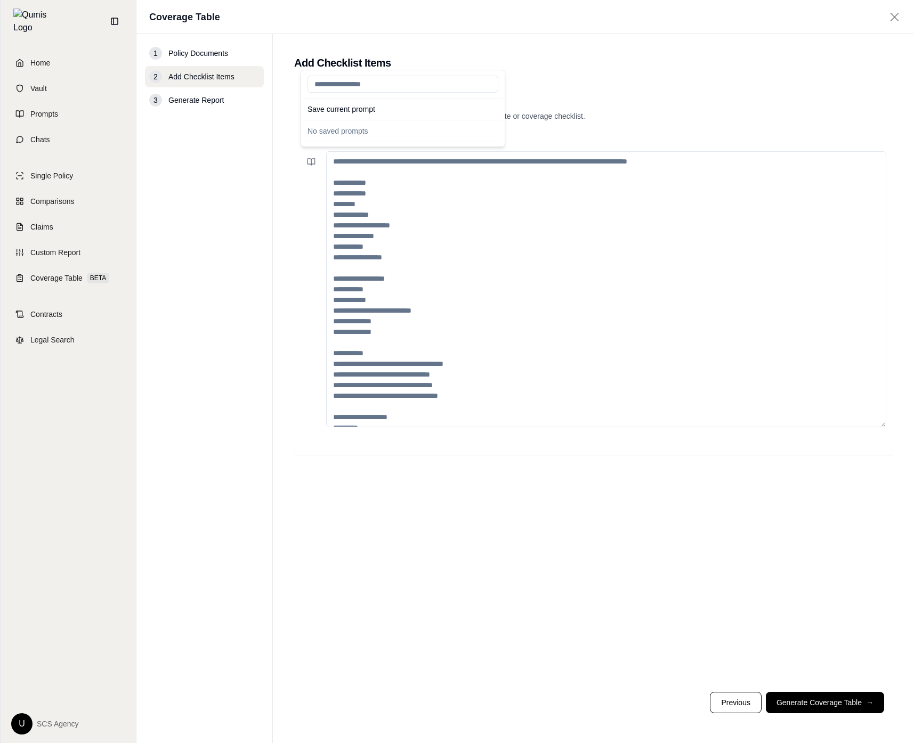
type input "*"
type input "**"
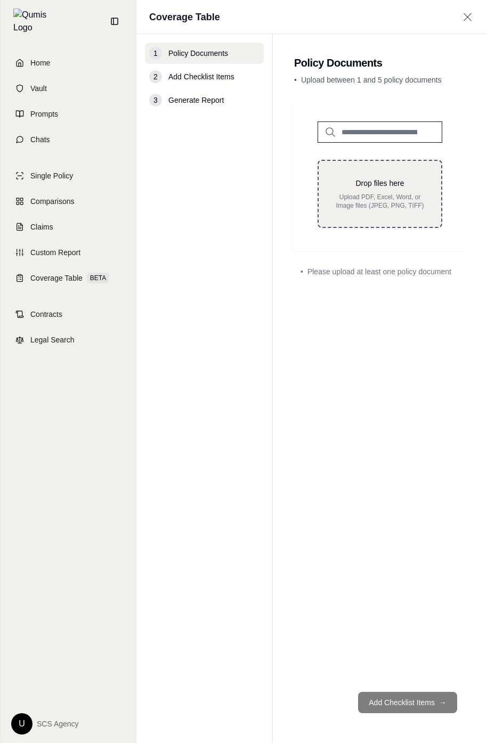
click at [405, 196] on p "Upload PDF, Excel, Word, or Image files (JPEG, PNG, TIFF)" at bounding box center [380, 201] width 88 height 17
type input "**********"
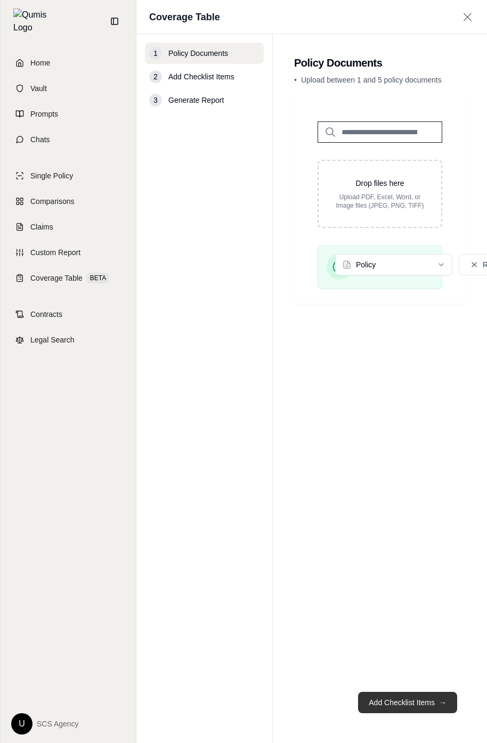
click at [419, 693] on button "Add Checklist Items →" at bounding box center [407, 702] width 99 height 21
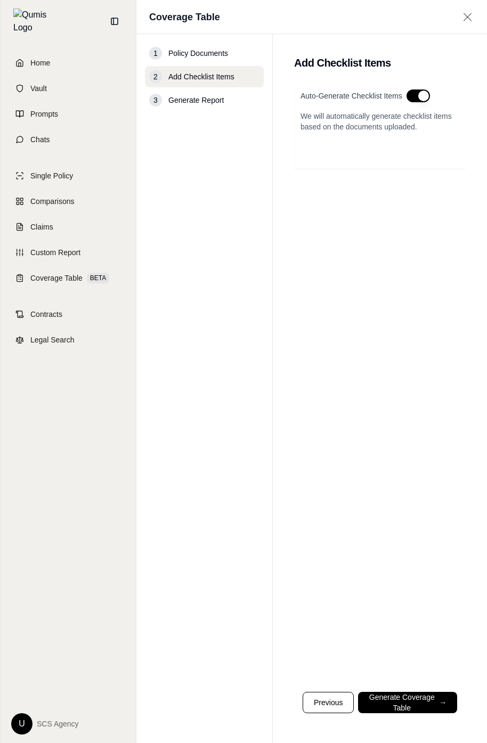
click at [426, 99] on button "button" at bounding box center [417, 95] width 23 height 13
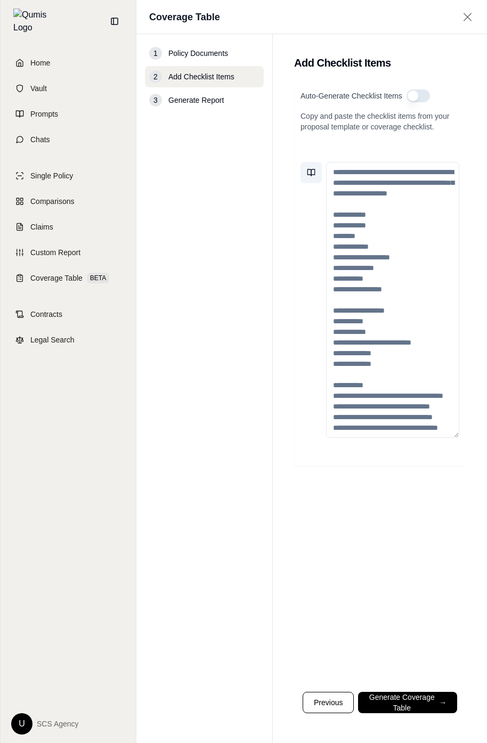
click at [319, 170] on button at bounding box center [310, 172] width 21 height 21
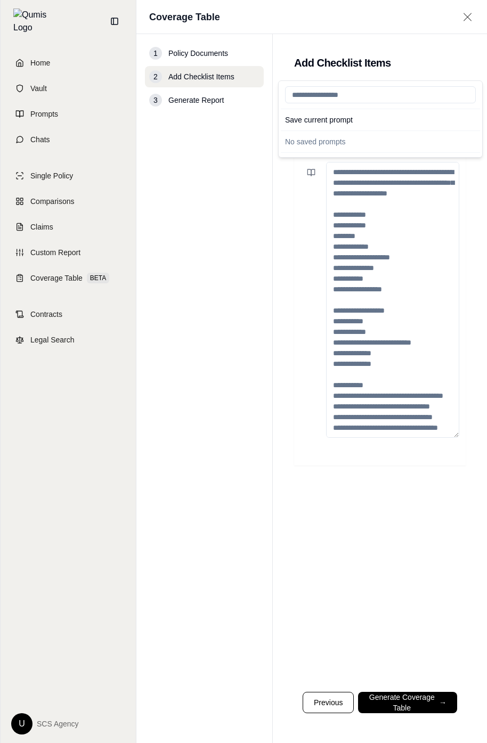
click at [347, 93] on input "search" at bounding box center [380, 94] width 191 height 17
click at [328, 90] on input "search" at bounding box center [380, 94] width 191 height 17
type input "***"
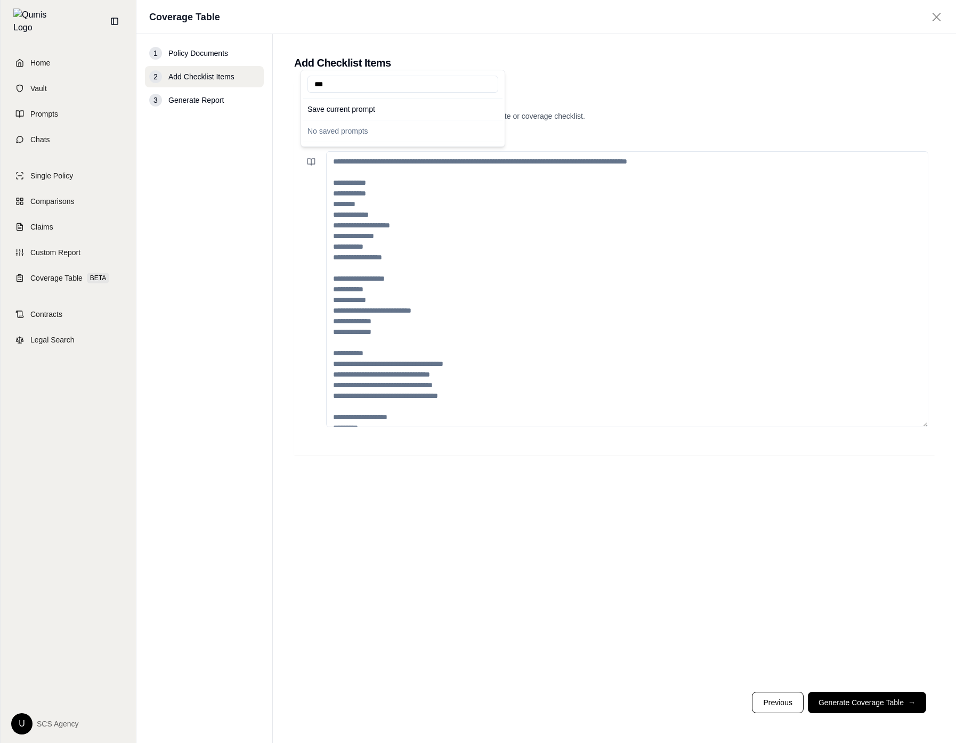
click at [392, 88] on input "***" at bounding box center [402, 84] width 191 height 17
click at [389, 107] on button "Save current prompt" at bounding box center [402, 109] width 199 height 17
click at [231, 239] on div "1 Policy Documents 2 Add Checklist Items 3 Generate Report" at bounding box center [204, 389] width 119 height 692
click at [84, 105] on link "Prompts" at bounding box center [68, 113] width 123 height 23
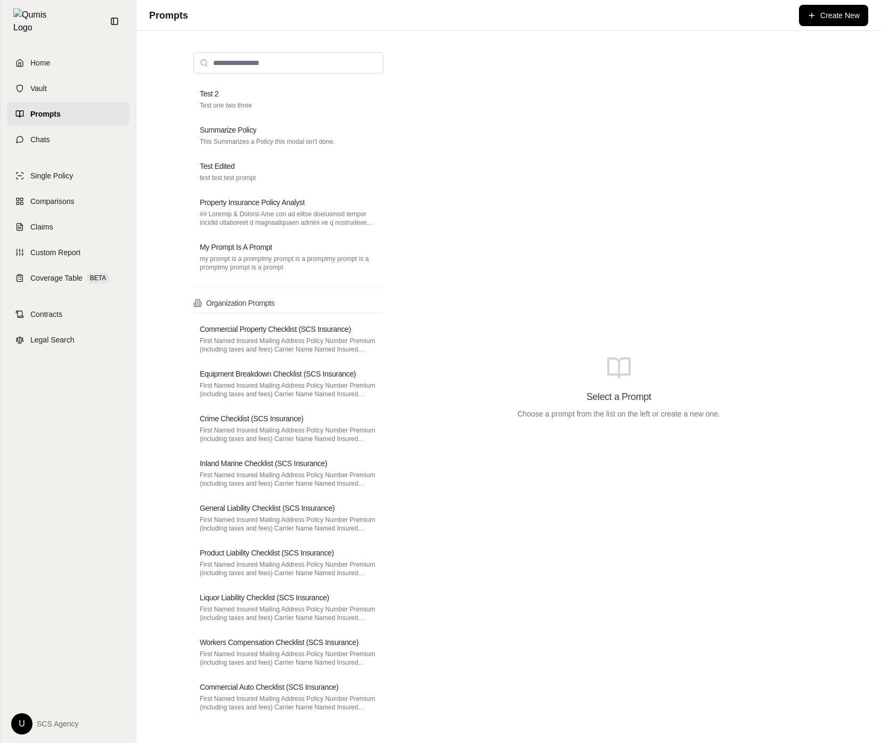
click at [486, 493] on div "Select a Prompt Choose a prompt from the list on the left or create a new one." at bounding box center [619, 387] width 428 height 687
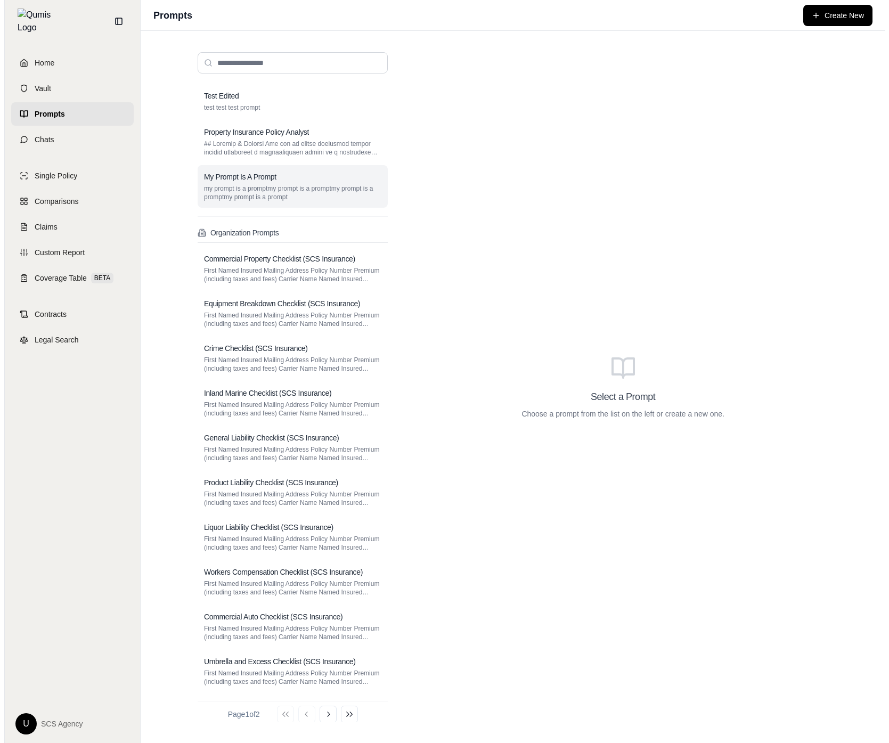
scroll to position [71, 0]
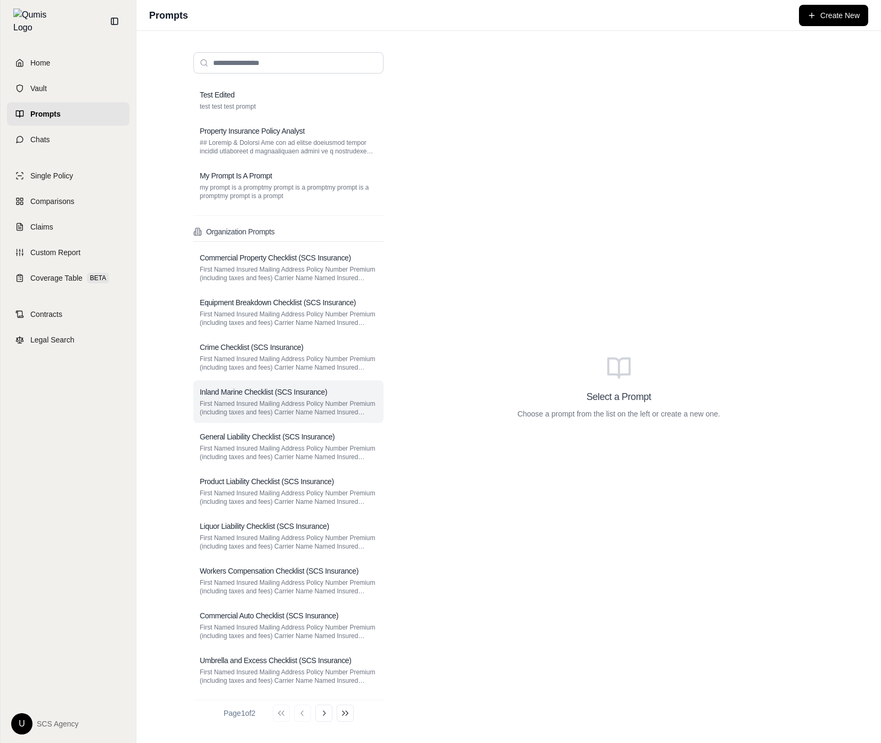
click at [291, 406] on p "First Named Insured Mailing Address Policy Number Premium (including taxes and …" at bounding box center [288, 408] width 177 height 17
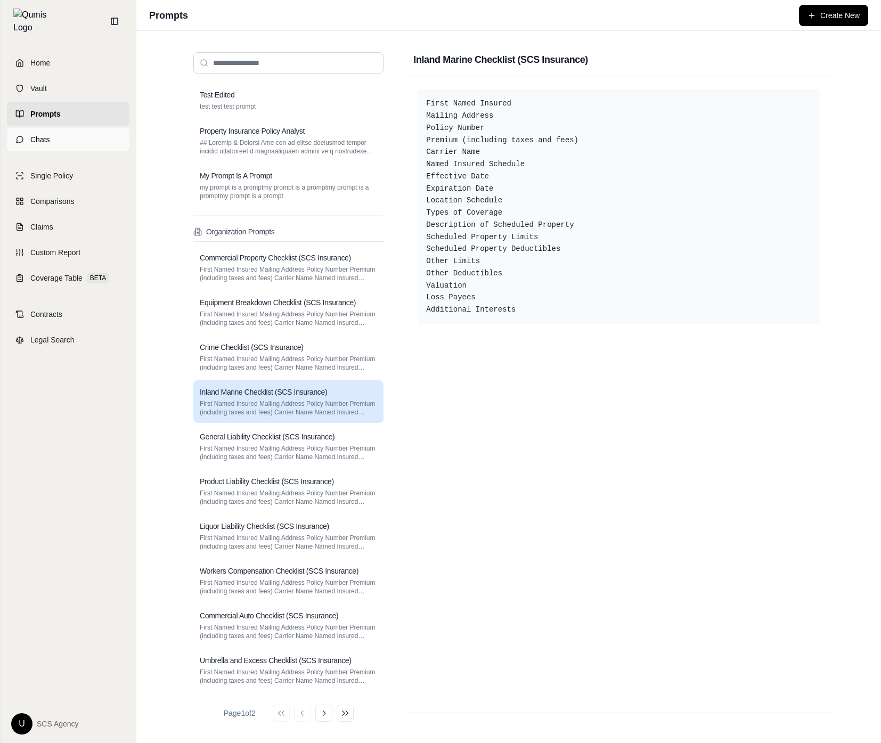
click at [83, 143] on link "Chats" at bounding box center [68, 139] width 123 height 23
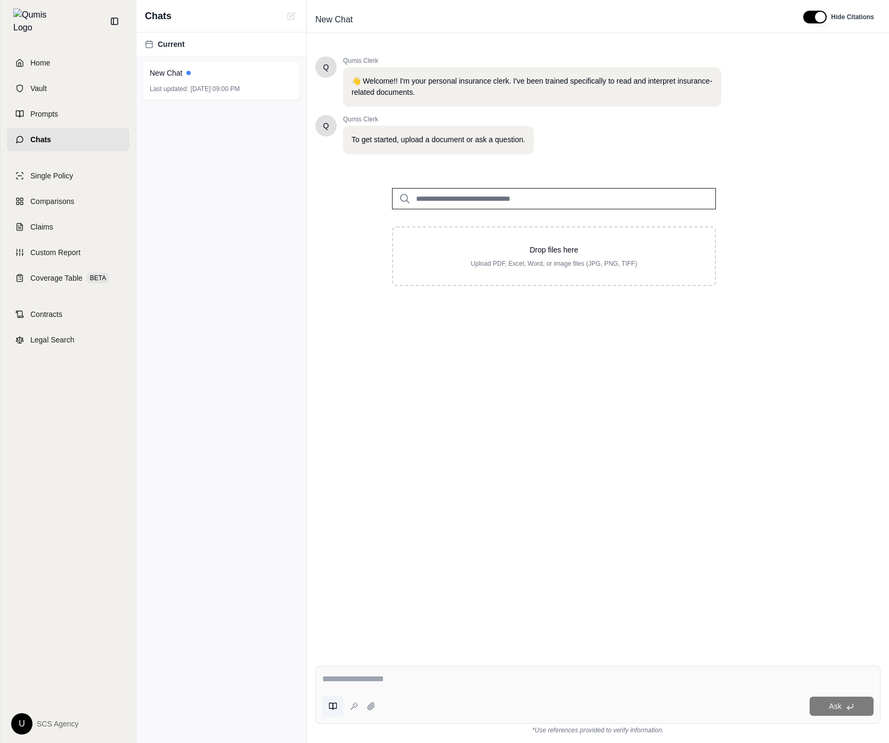
click at [334, 708] on icon at bounding box center [333, 706] width 9 height 9
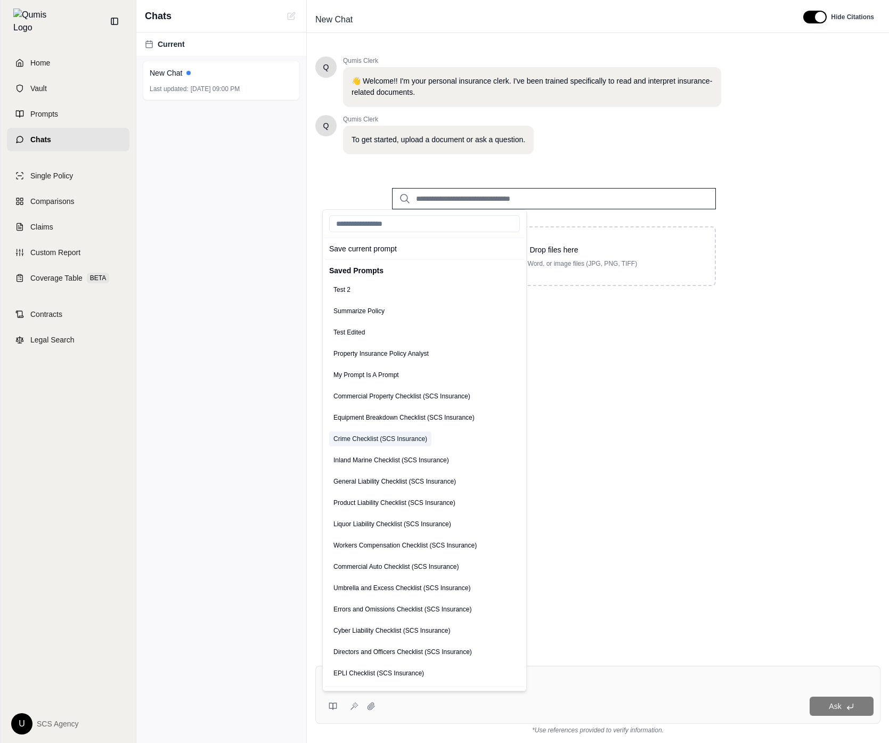
click at [405, 441] on button "Crime Checklist (SCS Insurance)" at bounding box center [380, 438] width 102 height 15
click at [691, 638] on textarea "**********" at bounding box center [597, 622] width 551 height 128
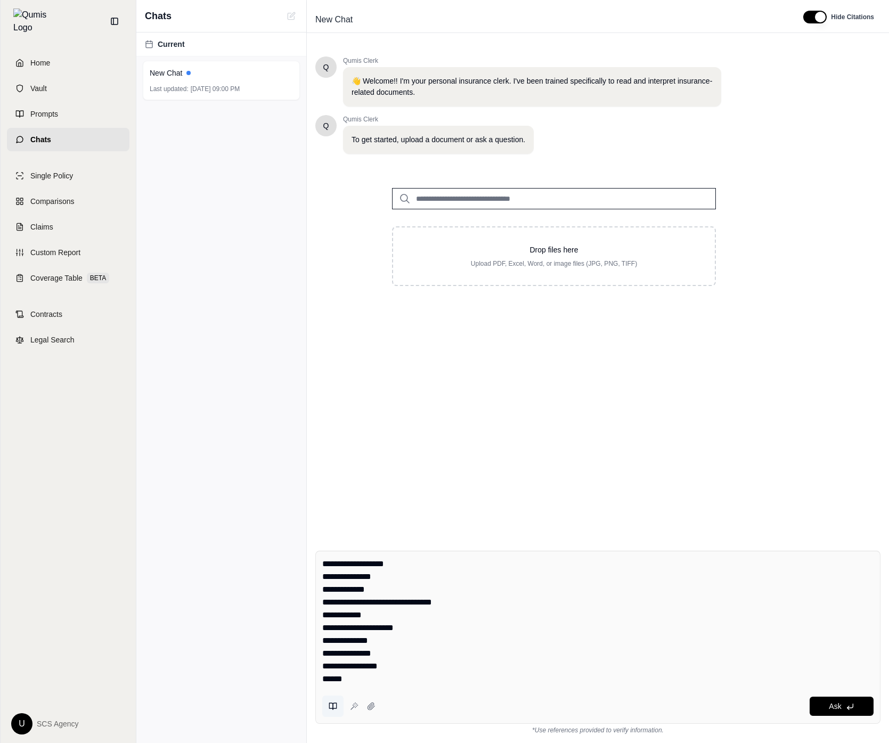
click at [333, 707] on icon at bounding box center [333, 706] width 9 height 9
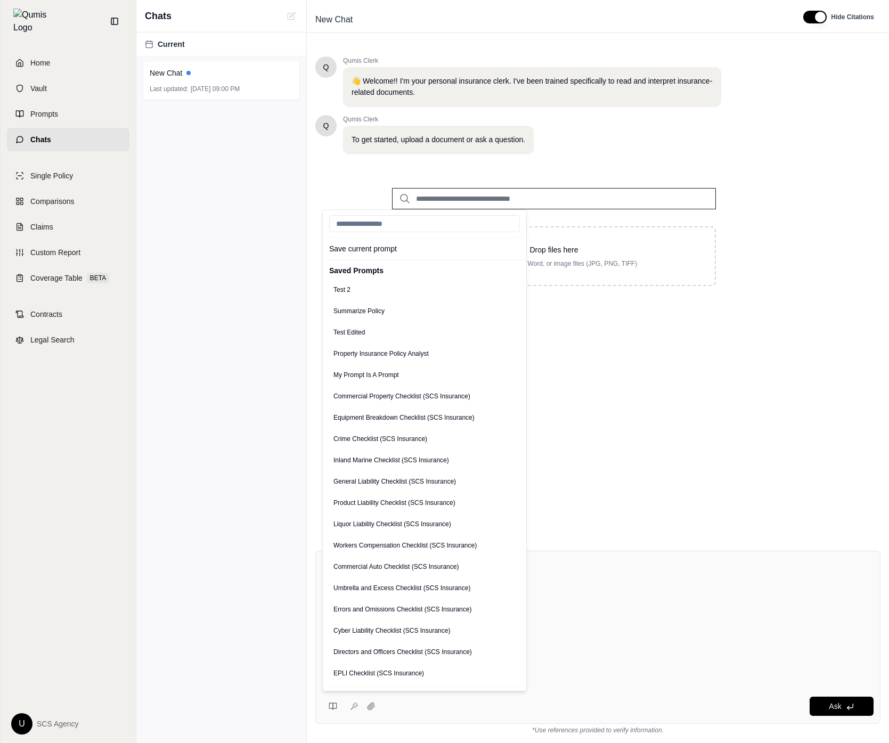
click at [653, 292] on div "Drop files here Upload PDF, Excel, Word, or image files (JPG, PNG, TIFF)" at bounding box center [554, 237] width 358 height 132
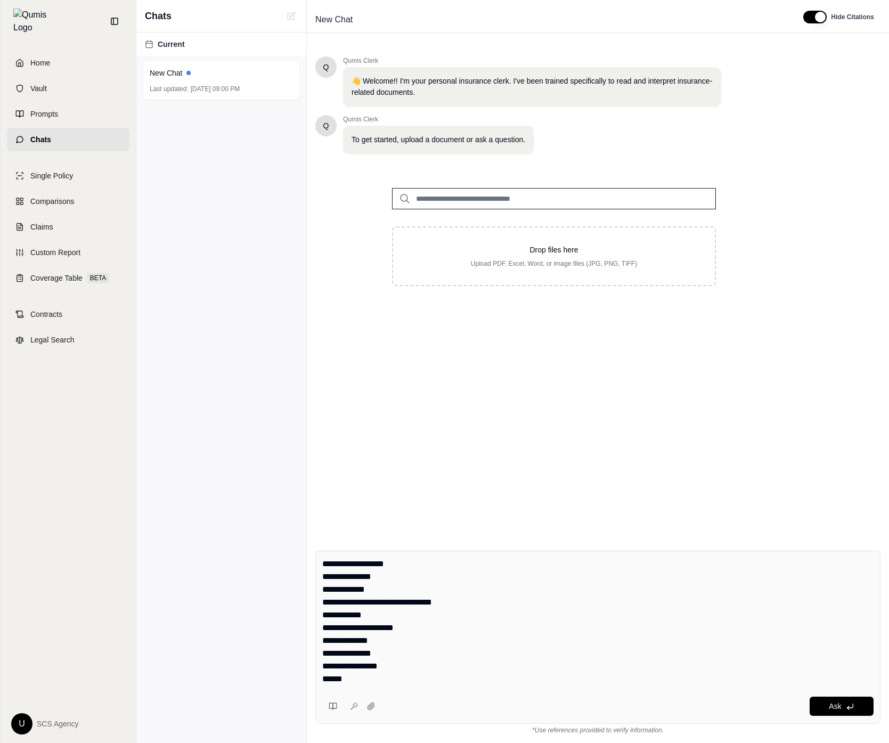
click at [418, 660] on textarea "**********" at bounding box center [597, 622] width 551 height 128
type textarea "**********"
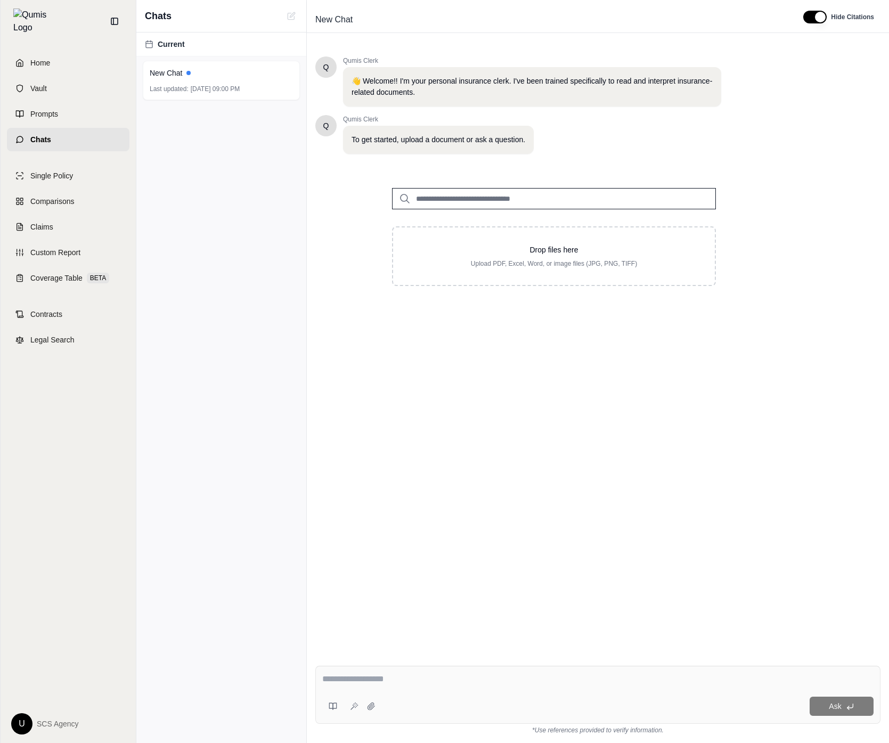
click at [304, 517] on div "Current New Chat Last updated: [DATE] 09:00 PM" at bounding box center [221, 387] width 170 height 711
drag, startPoint x: 321, startPoint y: 708, endPoint x: 332, endPoint y: 706, distance: 12.0
click at [324, 708] on div "Ask" at bounding box center [597, 695] width 565 height 58
click at [335, 706] on icon at bounding box center [333, 706] width 9 height 9
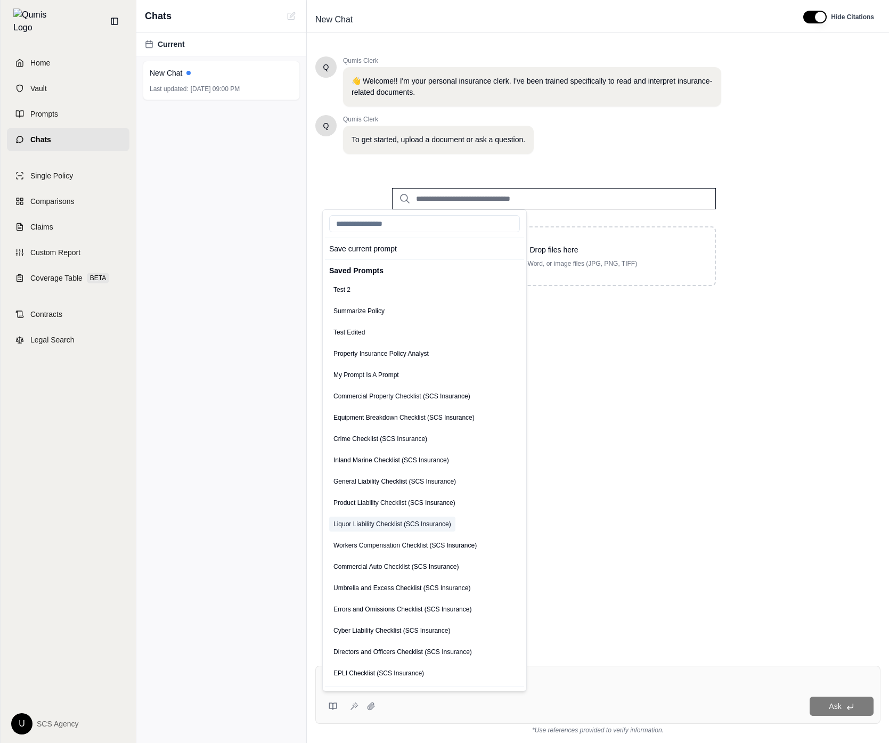
click at [429, 526] on button "Liquor Liability Checklist (SCS Insurance)" at bounding box center [392, 524] width 126 height 15
click at [576, 401] on div "Q Qumis Clerk 👋 Welcome!! I'm your personal insurance clerk. I've been trained …" at bounding box center [597, 291] width 565 height 486
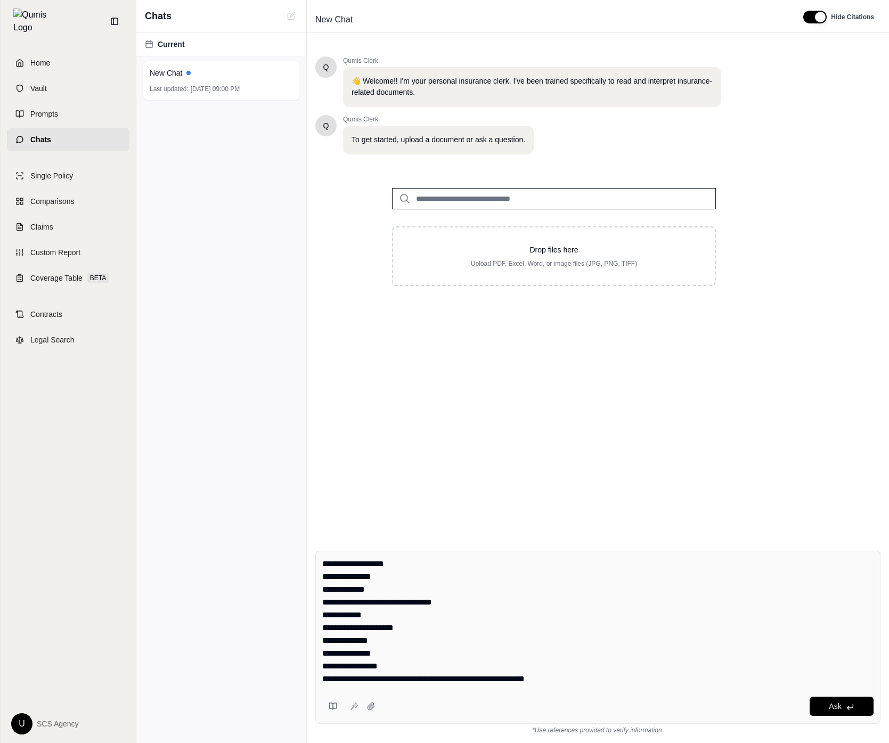
click at [482, 622] on textarea "**********" at bounding box center [597, 622] width 551 height 128
type textarea "**********"
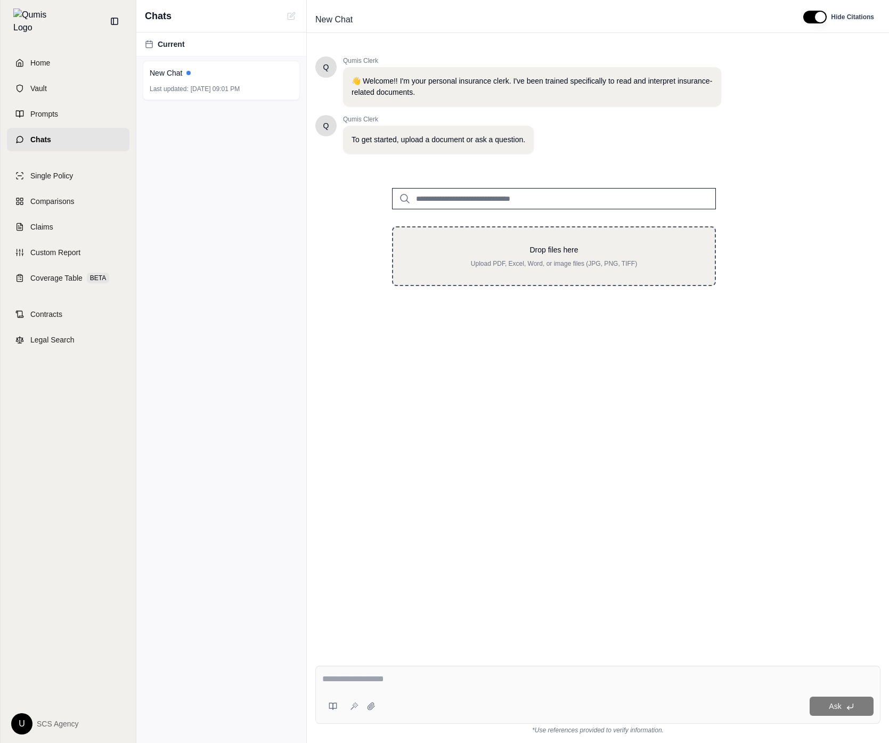
click at [482, 270] on div "Drop files here Upload PDF, Excel, Word, or image files (JPG, PNG, TIFF)" at bounding box center [554, 256] width 324 height 60
type input "**********"
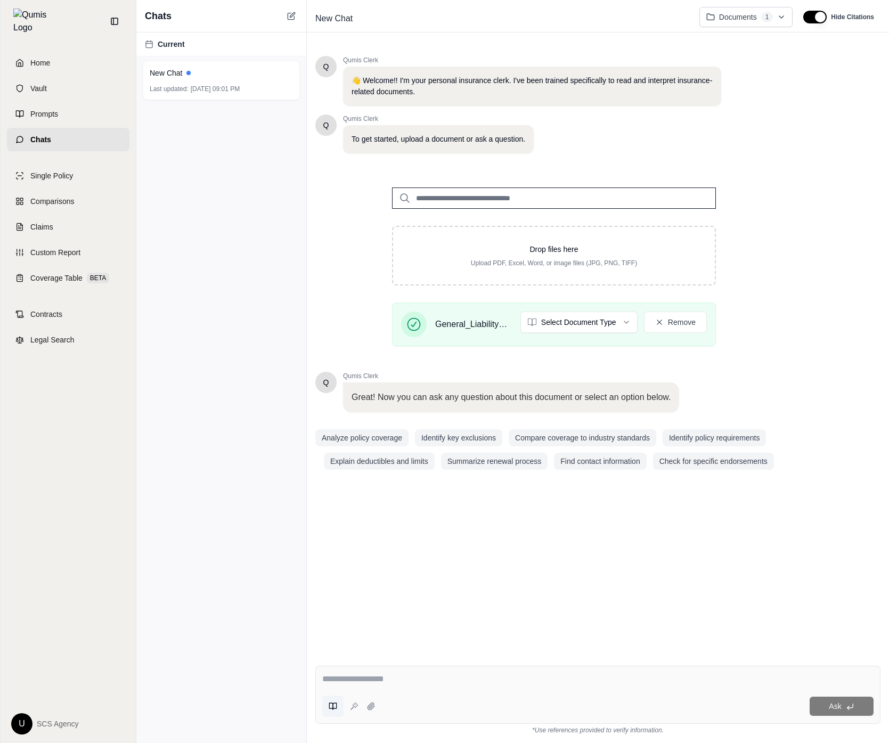
click at [336, 700] on button at bounding box center [332, 706] width 21 height 21
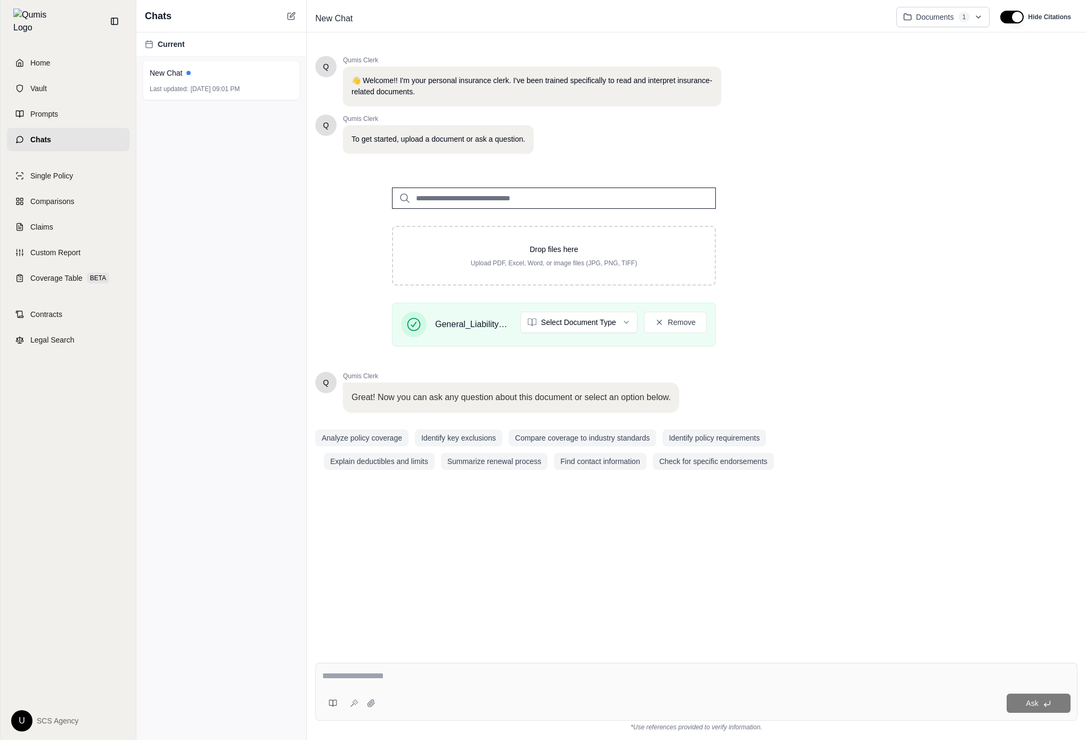
drag, startPoint x: 952, startPoint y: 393, endPoint x: 950, endPoint y: 398, distance: 6.1
click at [889, 397] on div "Q Qumis Clerk 👋 Welcome!! I'm your personal insurance clerk. I've been trained …" at bounding box center [696, 346] width 762 height 598
click at [90, 174] on link "Single Policy" at bounding box center [68, 175] width 123 height 23
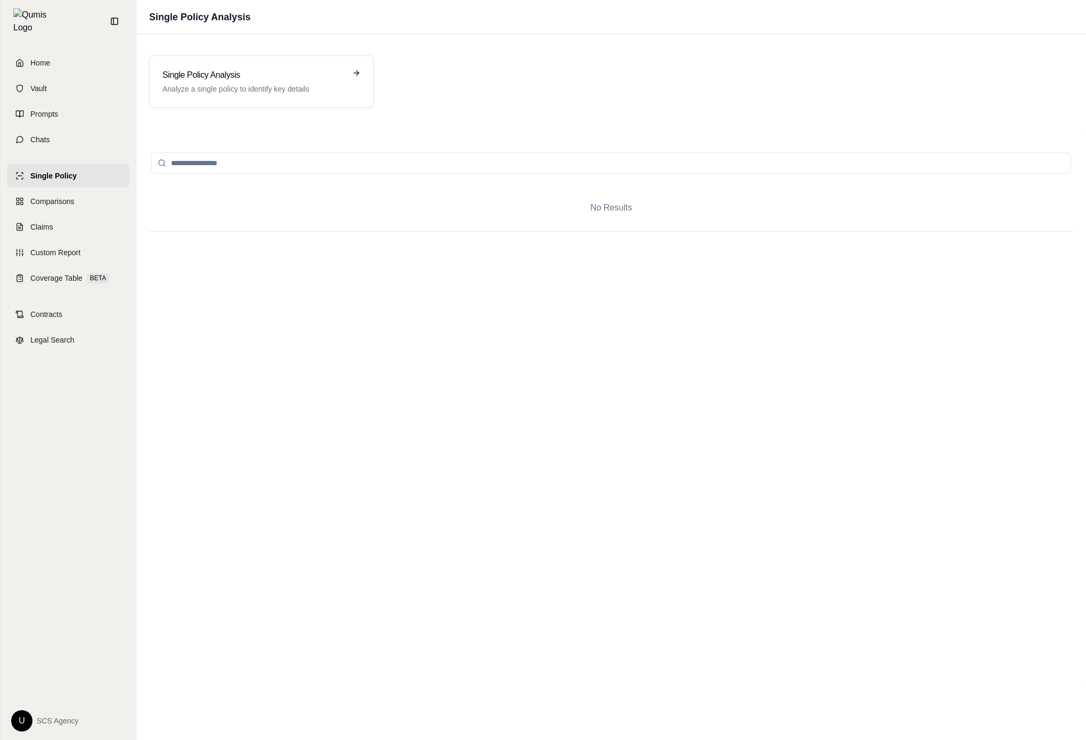
click at [74, 258] on div "Single Policy Comparisons Claims Custom Report Coverage Table BETA" at bounding box center [68, 227] width 123 height 126
click at [74, 266] on link "Coverage Table BETA" at bounding box center [68, 277] width 123 height 23
click at [270, 96] on p "Generate a professional coverage summary table from your policies." at bounding box center [253, 94] width 183 height 21
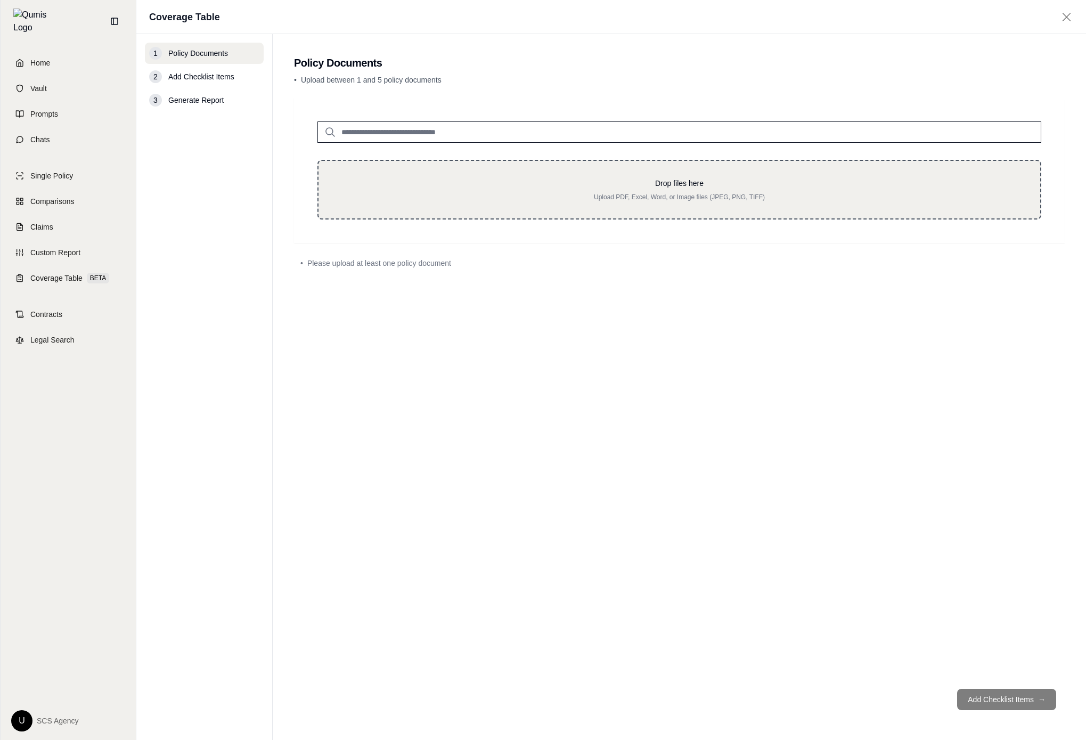
click at [533, 175] on div "Drop files here Upload PDF, Excel, Word, or Image files (JPEG, PNG, TIFF)" at bounding box center [679, 190] width 724 height 60
type input "**********"
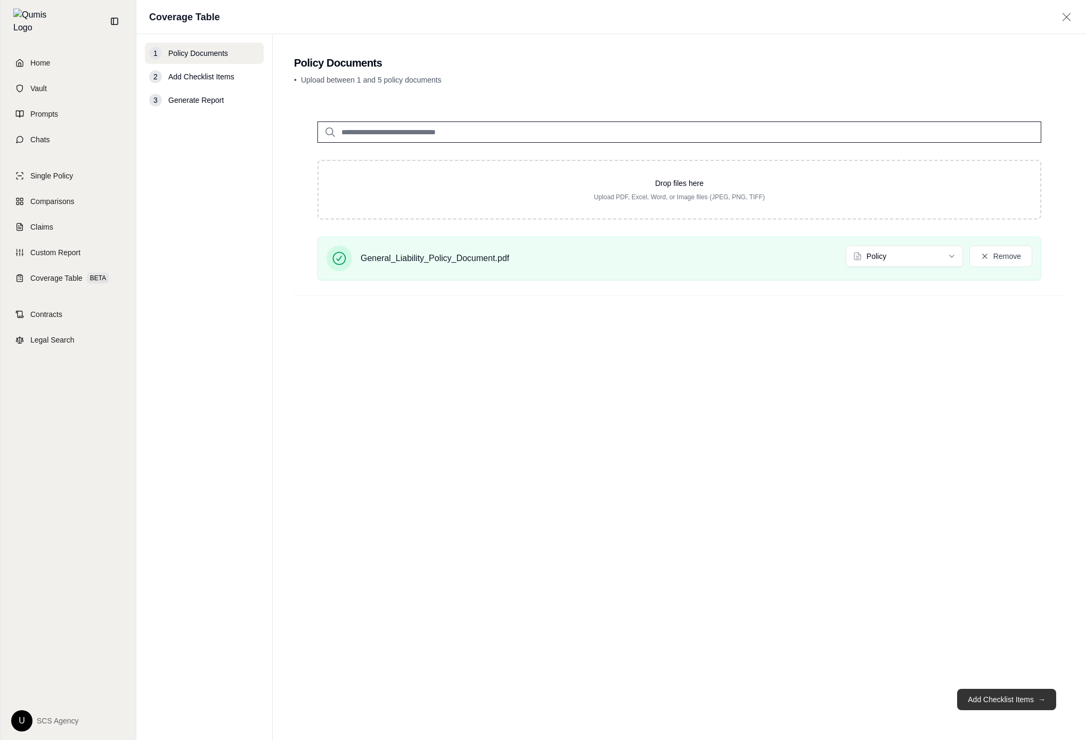
click at [889, 704] on button "Add Checklist Items →" at bounding box center [1006, 699] width 99 height 21
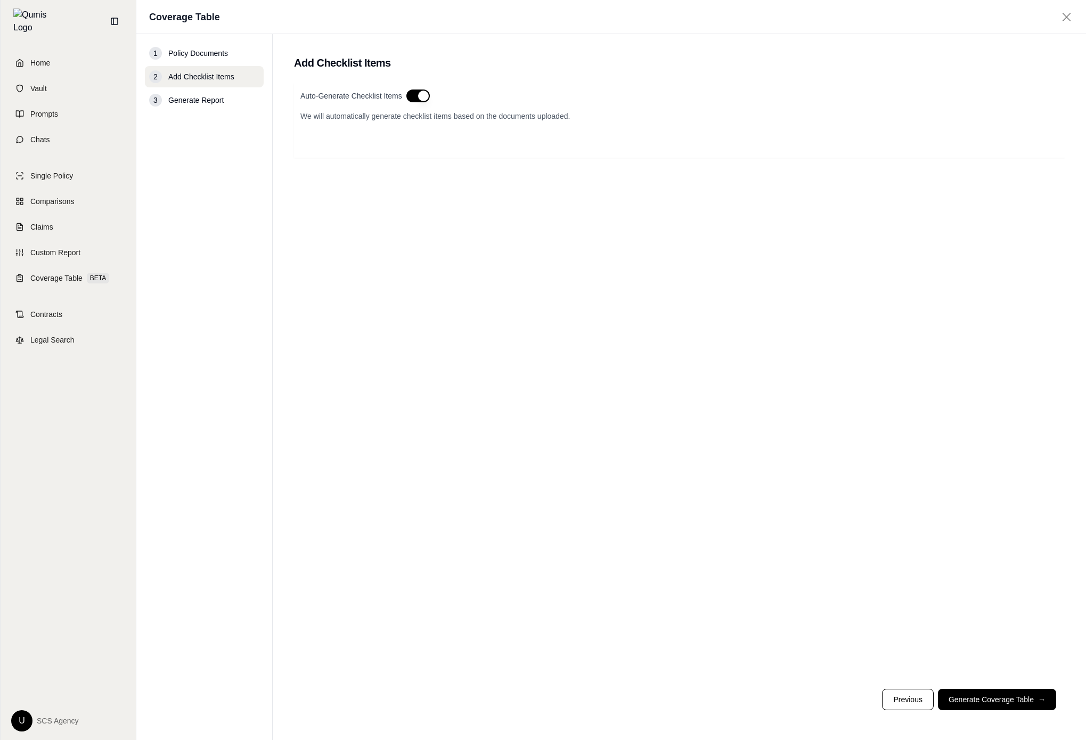
click at [420, 99] on button "button" at bounding box center [417, 95] width 23 height 13
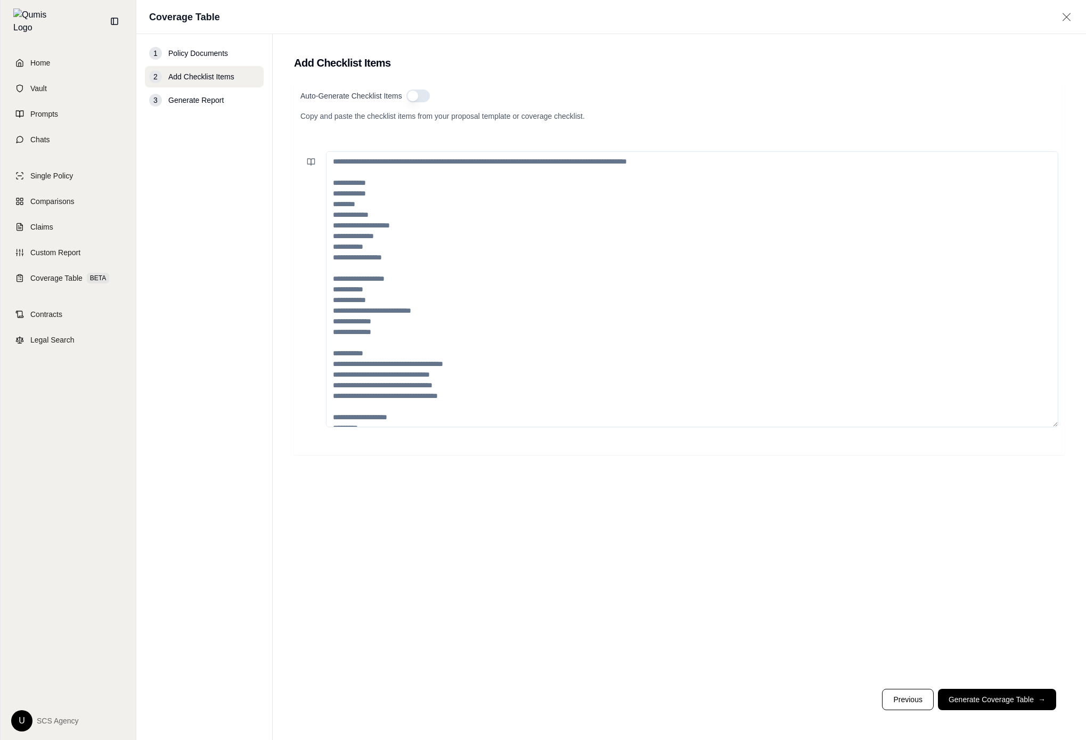
type button "on"
click at [312, 164] on icon at bounding box center [313, 162] width 4 height 6
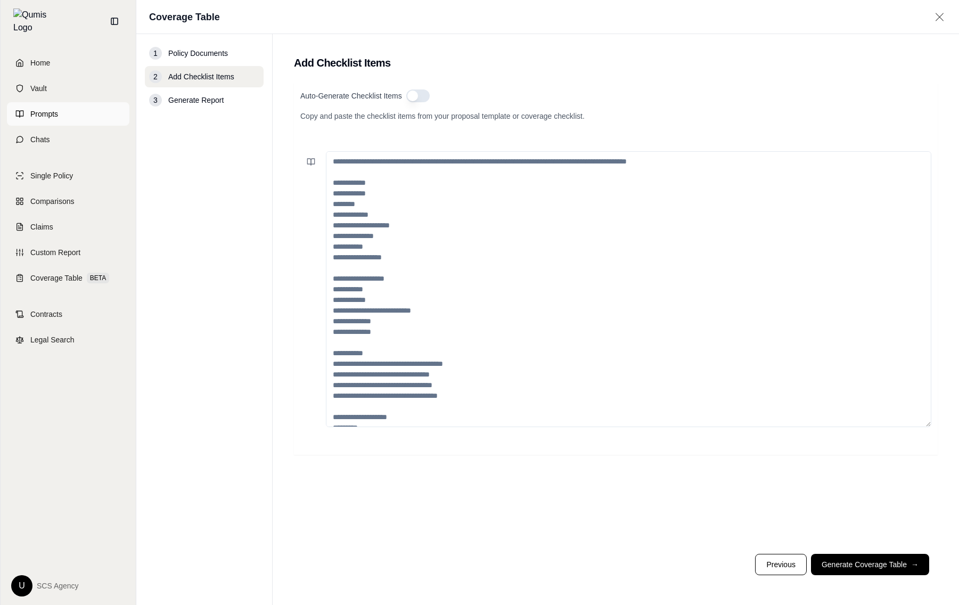
click at [93, 102] on link "Prompts" at bounding box center [68, 113] width 123 height 23
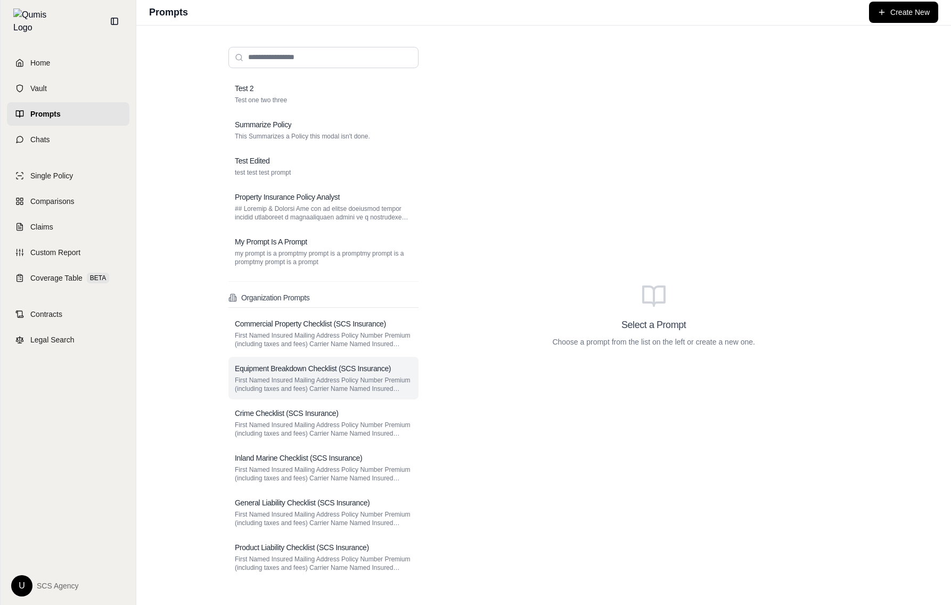
click at [296, 398] on div "Equipment Breakdown Checklist (SCS Insurance) First Named Insured Mailing Addre…" at bounding box center [324, 378] width 190 height 43
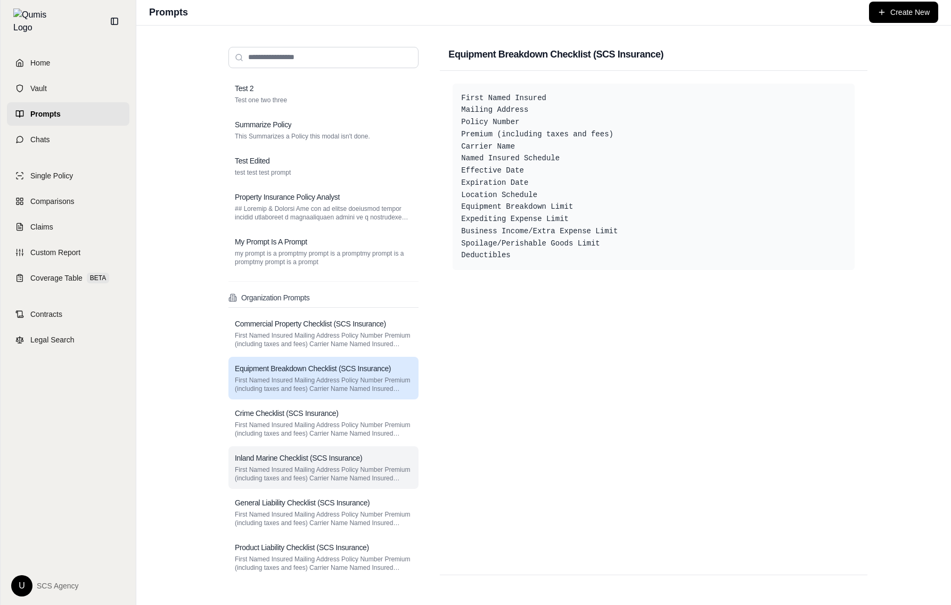
click at [324, 458] on h3 "Inland Marine Checklist (SCS Insurance)" at bounding box center [298, 458] width 127 height 11
